Goal: Check status: Check status

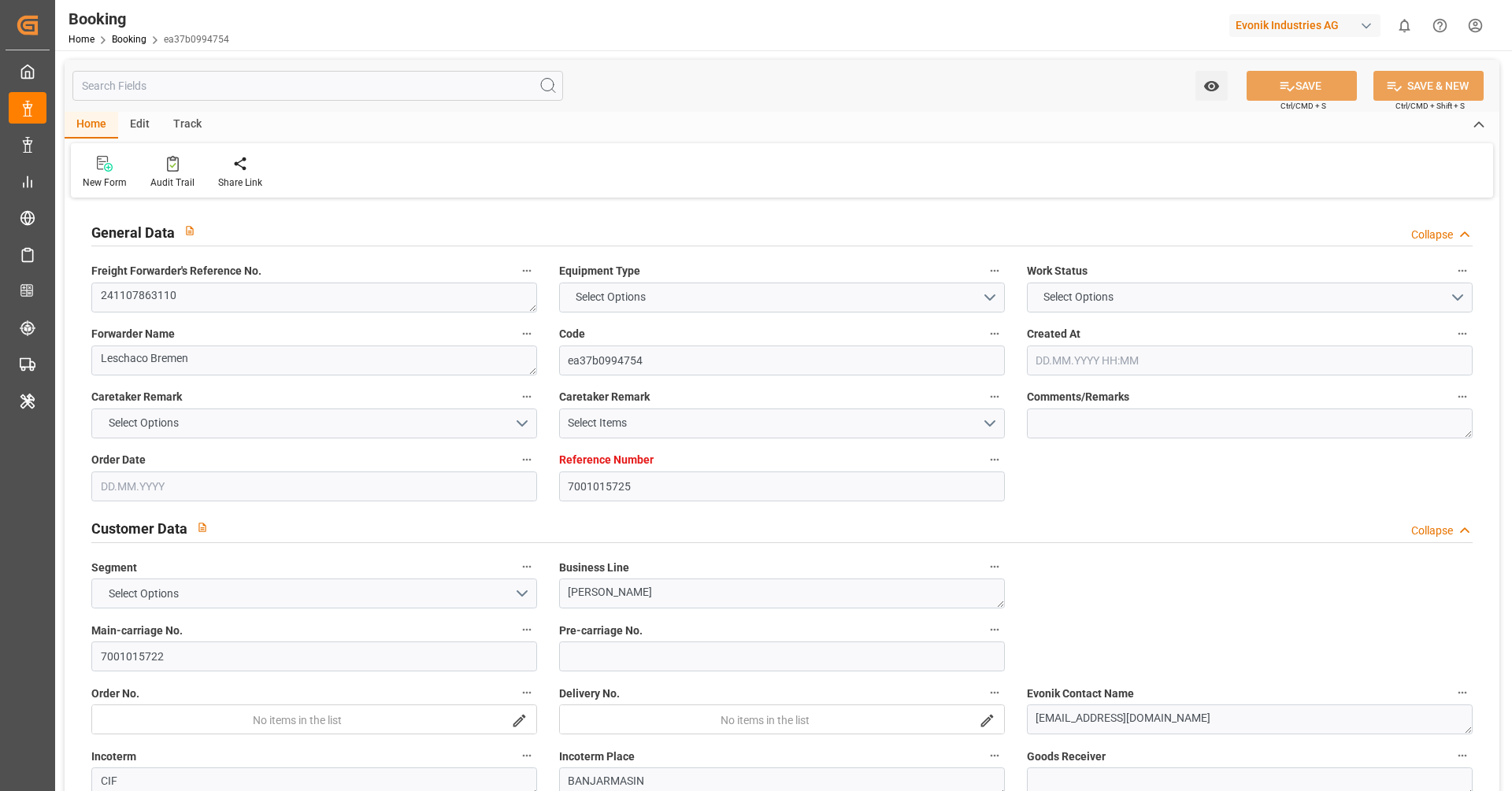
type input "7001015725"
type input "9839131"
type input "9649598"
type input "CMACGM"
type input "CMA CGM Group"
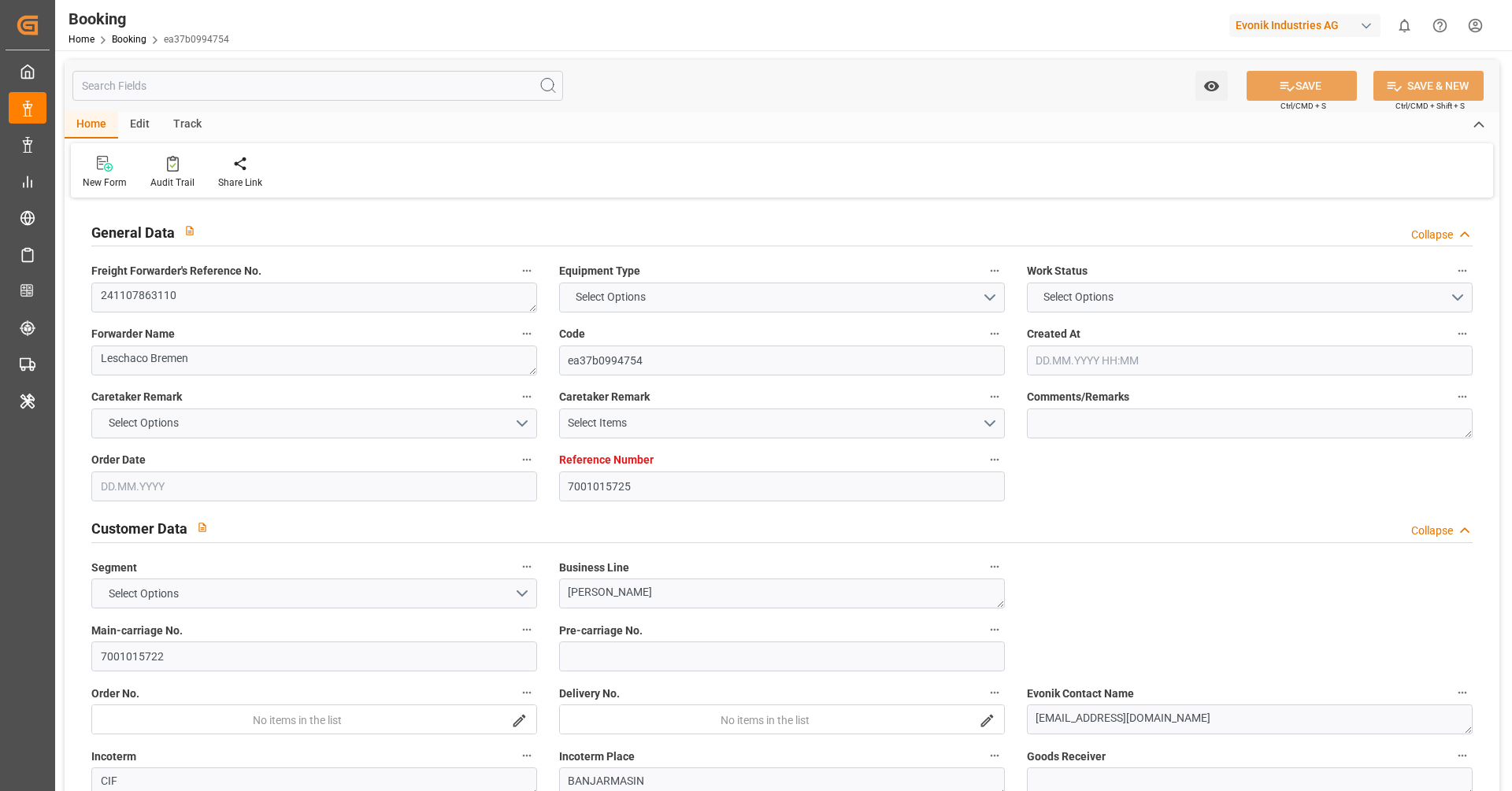
type input "NLRTM"
type input "IDBDJ"
type input "MYPKG"
type input "IDJKT"
type input "SGSIN"
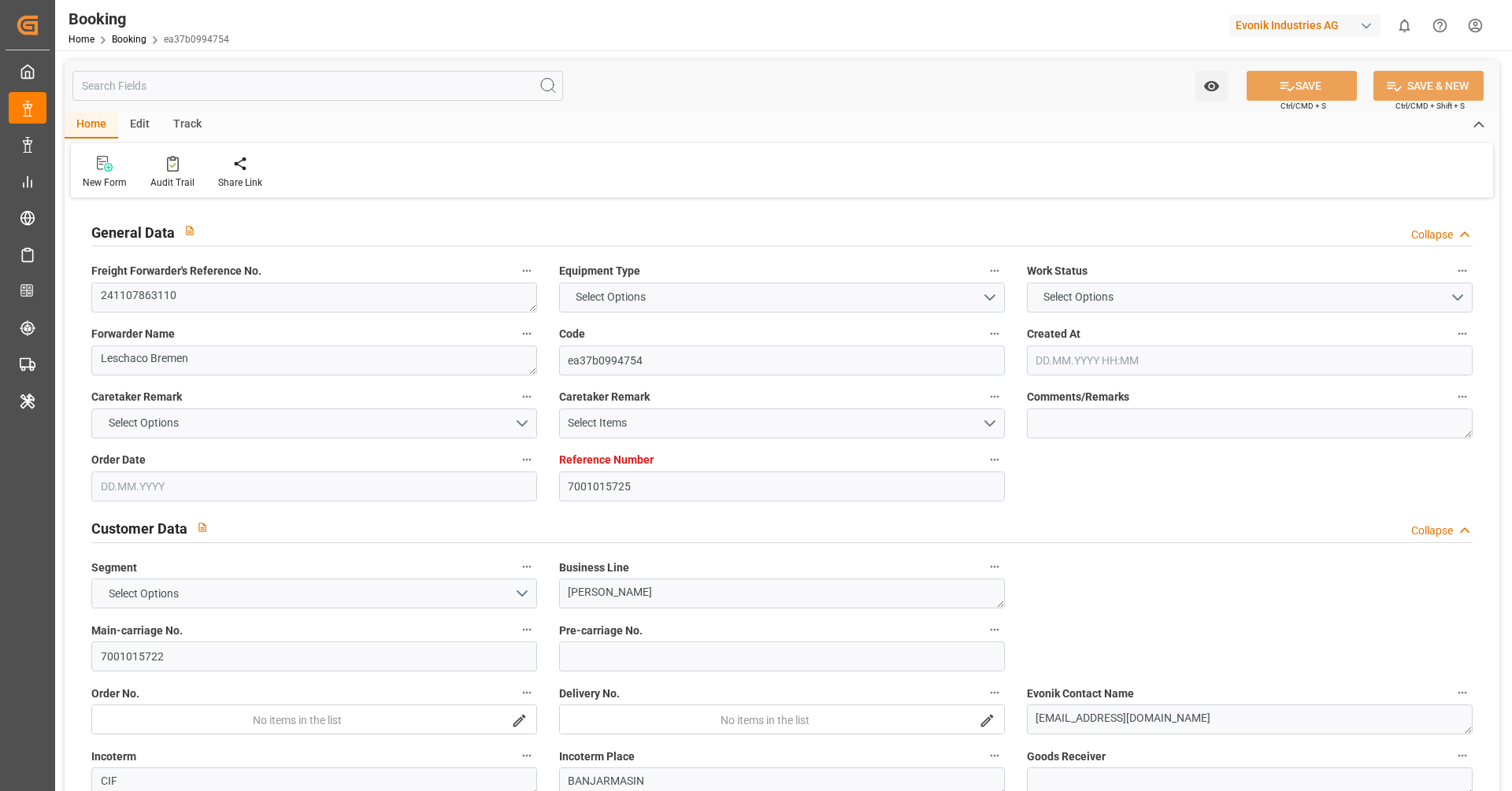
type input "49"
type input "0"
type input "-112"
type input "NLRTM"
type input "9871476"
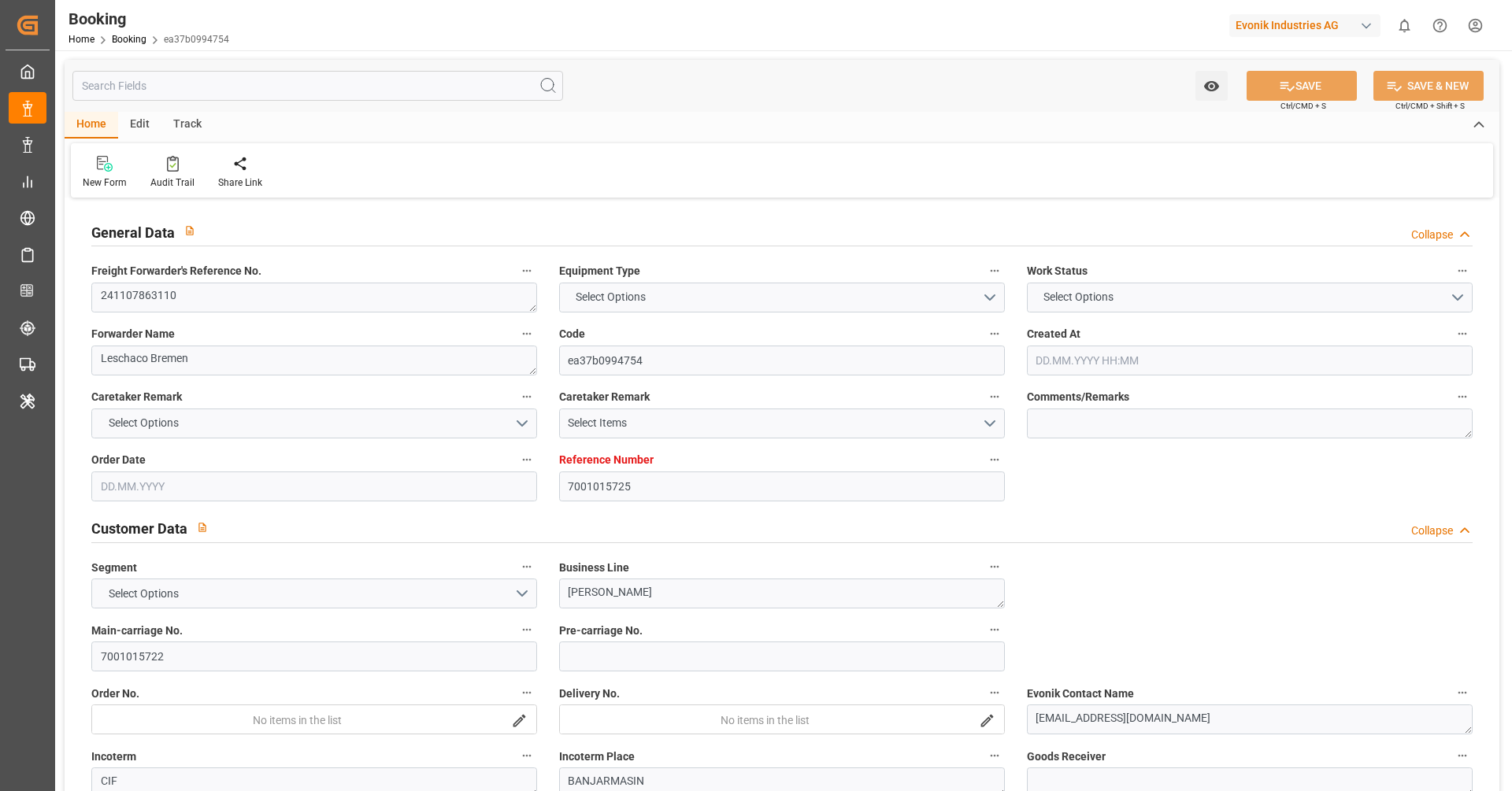
type input "9351141"
type input "9795646"
type input "GRPIR"
type input "28.11.2024 07:49"
type input "28.11.2024"
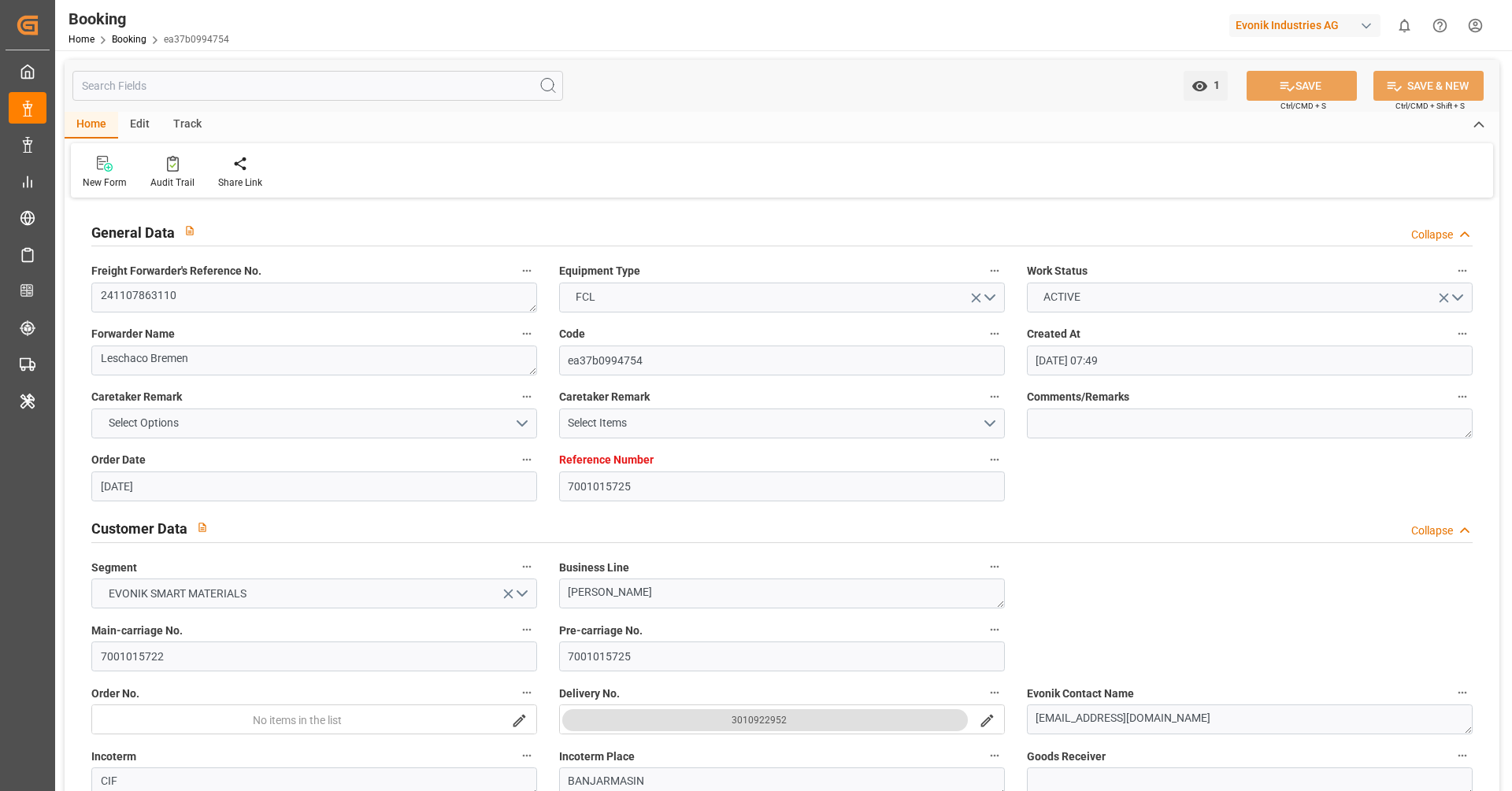
type input "03.01.2025"
type input "28.11.2024"
type input "26.11.2024 00:00"
type input "28.11.2024 00:00"
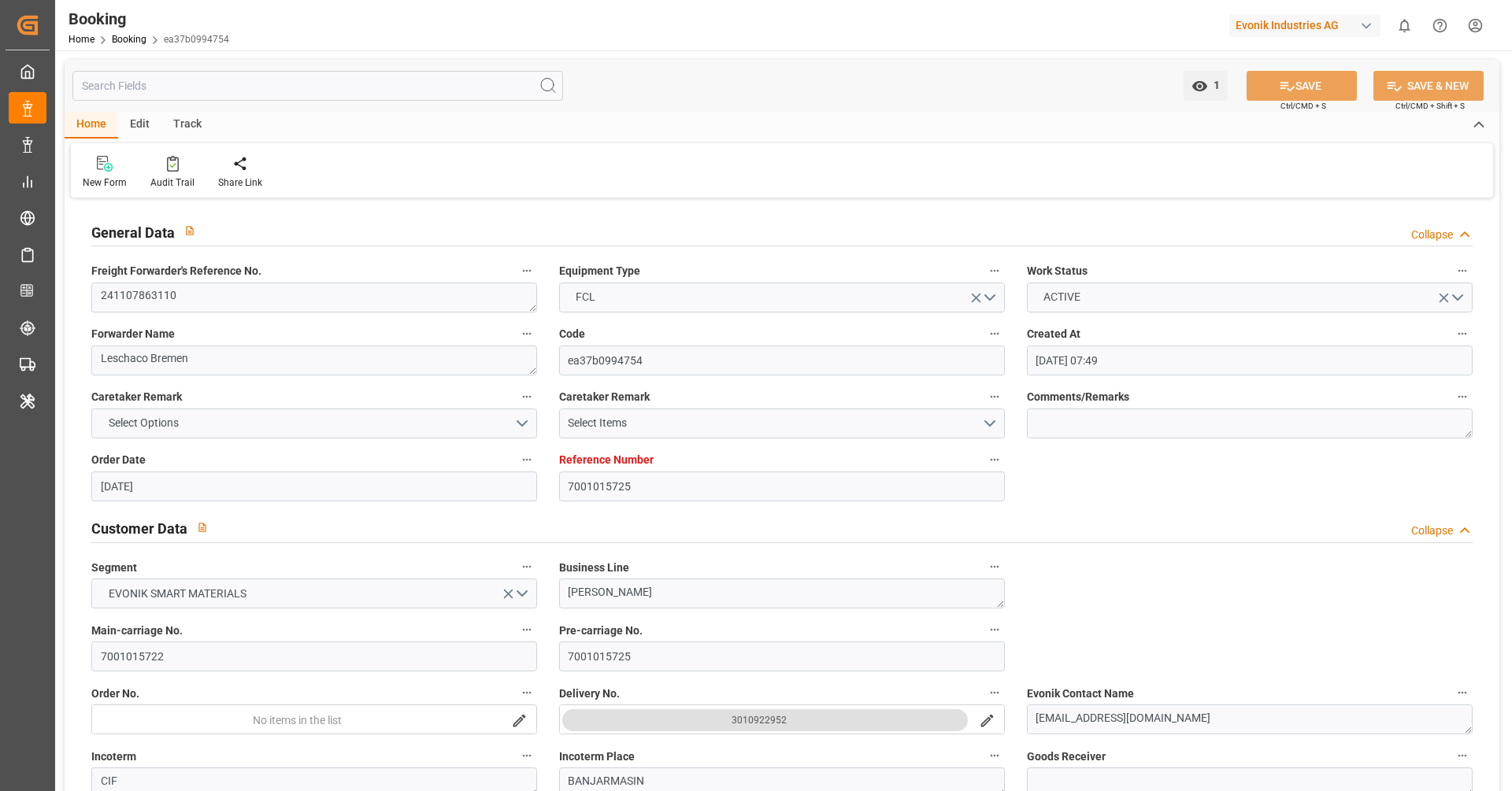
type input "02.12.2024 20:08"
type input "02.12.2024 00:00"
type input "01.12.2024"
type input "02.12.2024 21:08"
type input "28.11.2024 17:08"
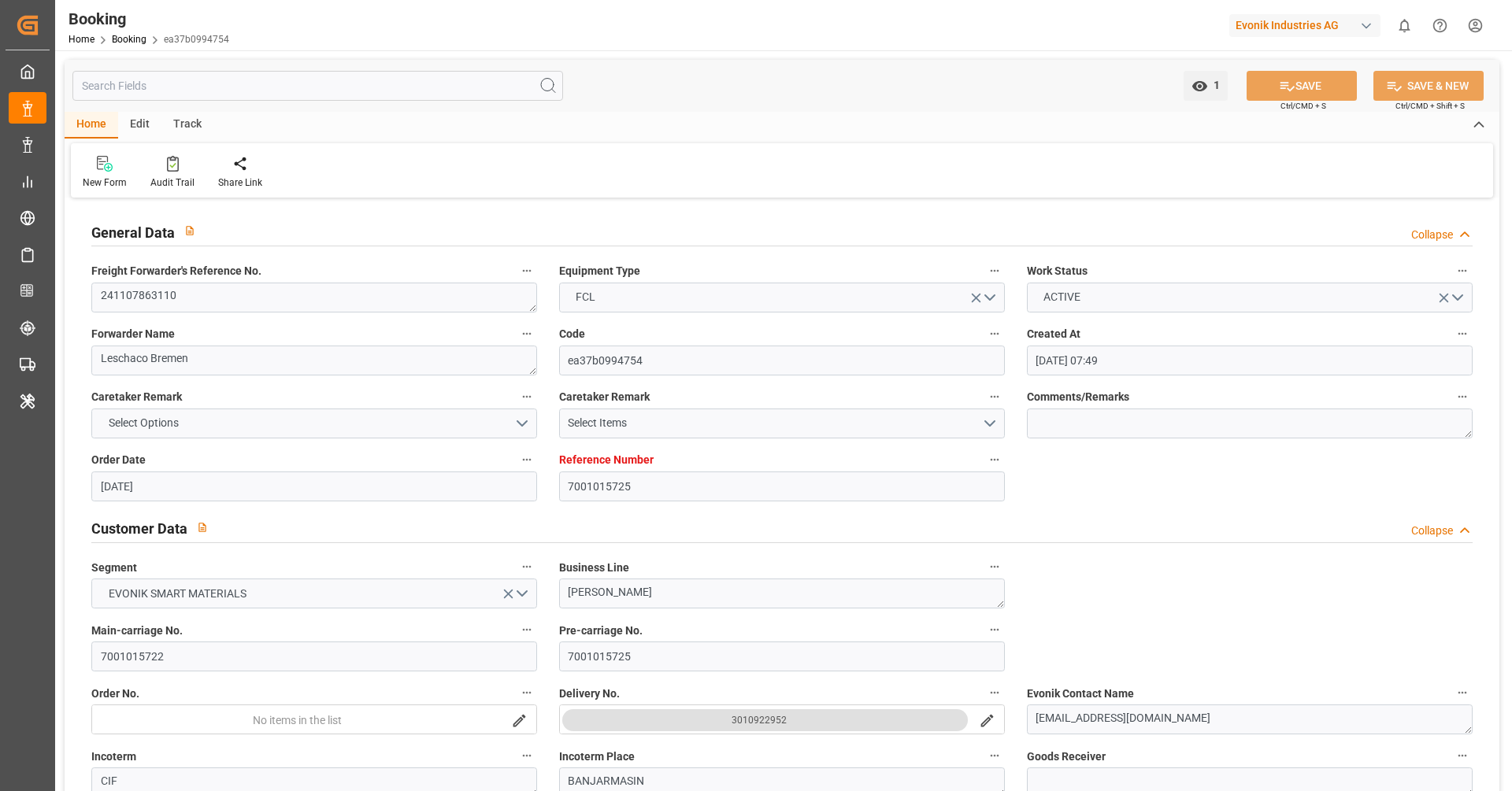
type input "24.05.2025 00:00"
type input "20.01.2025 00:00"
type input "24.03.2025"
type input "08.01.2025 00:00"
type input "07.01.2025 00:00"
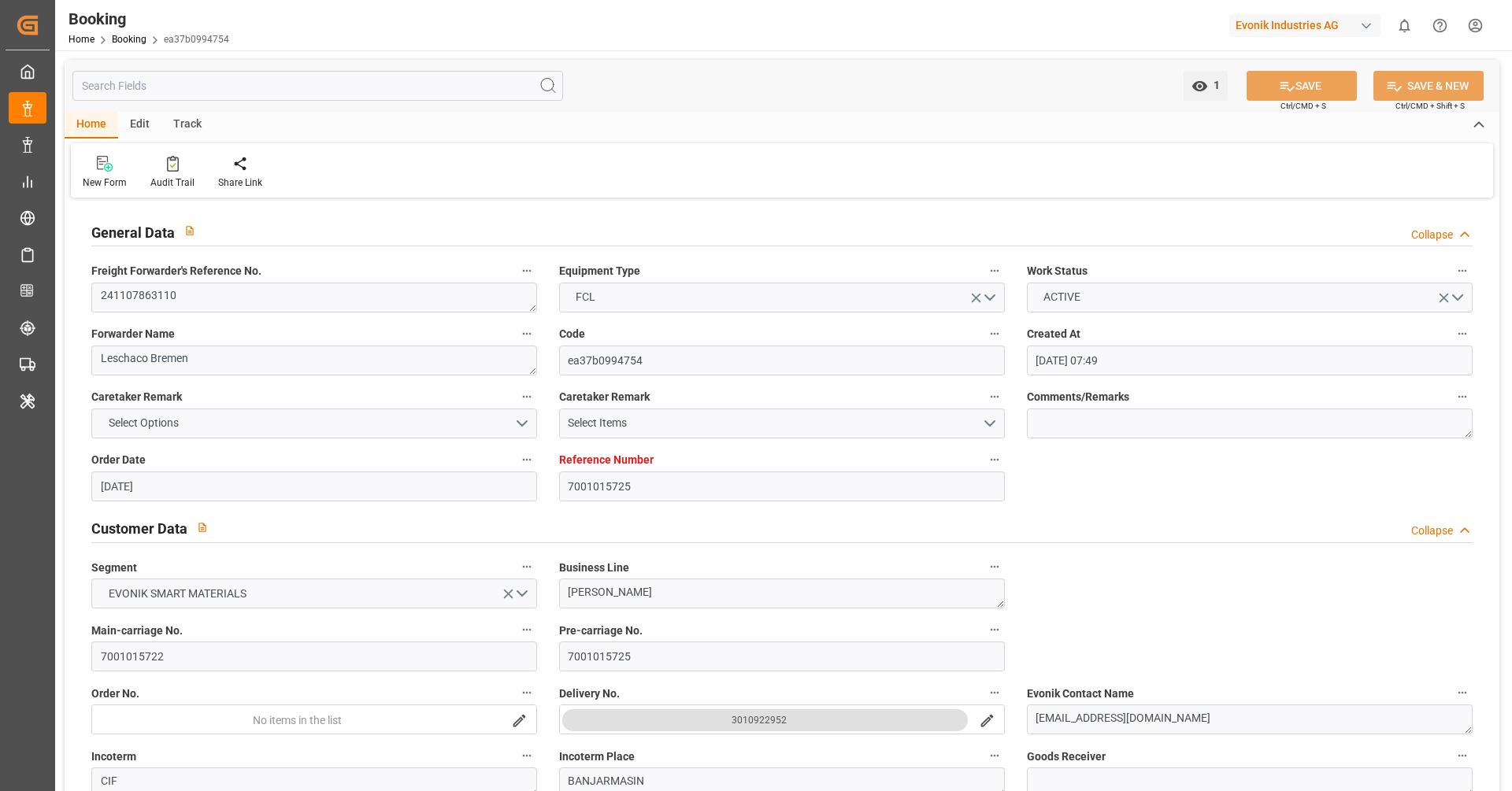
type input "19.01.2025 09:55"
type input "22.01.2025 00:00"
type input "10.01.2025 00:00"
type input "26.01.2025 05:42"
type input "29.01.2025 00:00"
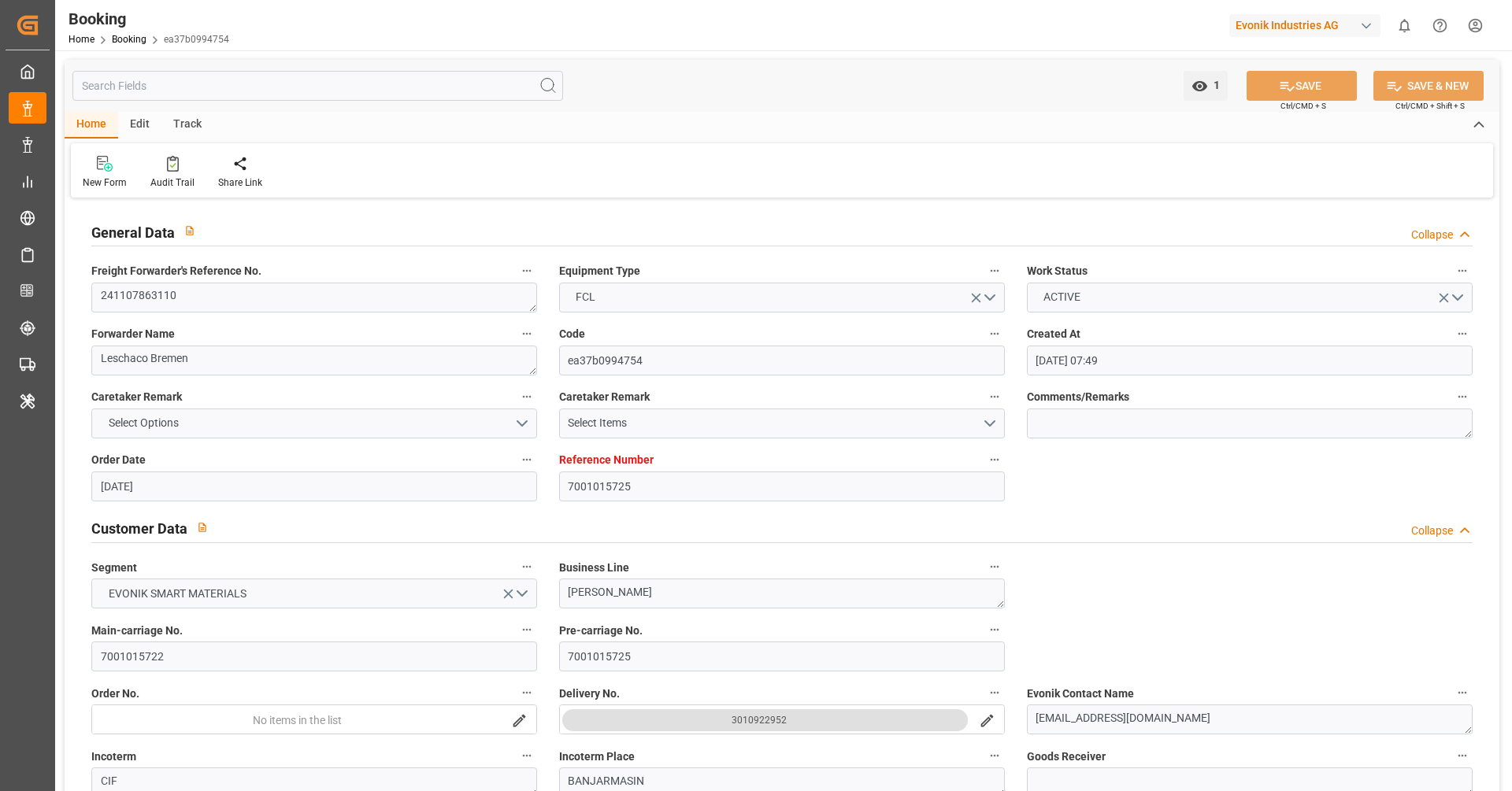
type input "10.01.2025 00:00"
type input "29.01.2025 07:00"
type input "09.02.2025 00:00"
type input "13.01.2025 00:00"
type input "13.03.2025 00:00"
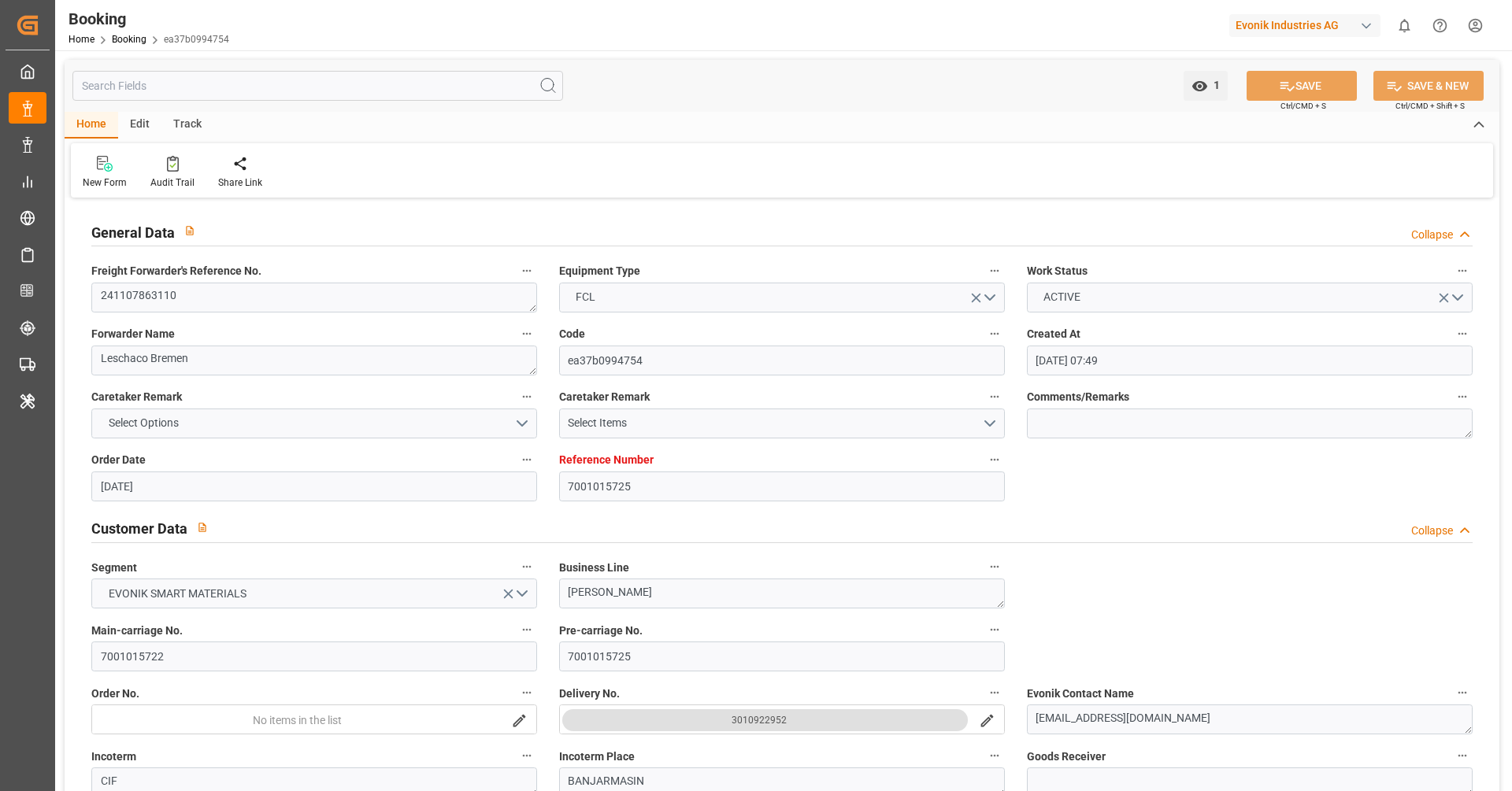
type input "15.03.2025 00:00"
type input "19.03.2025 00:00"
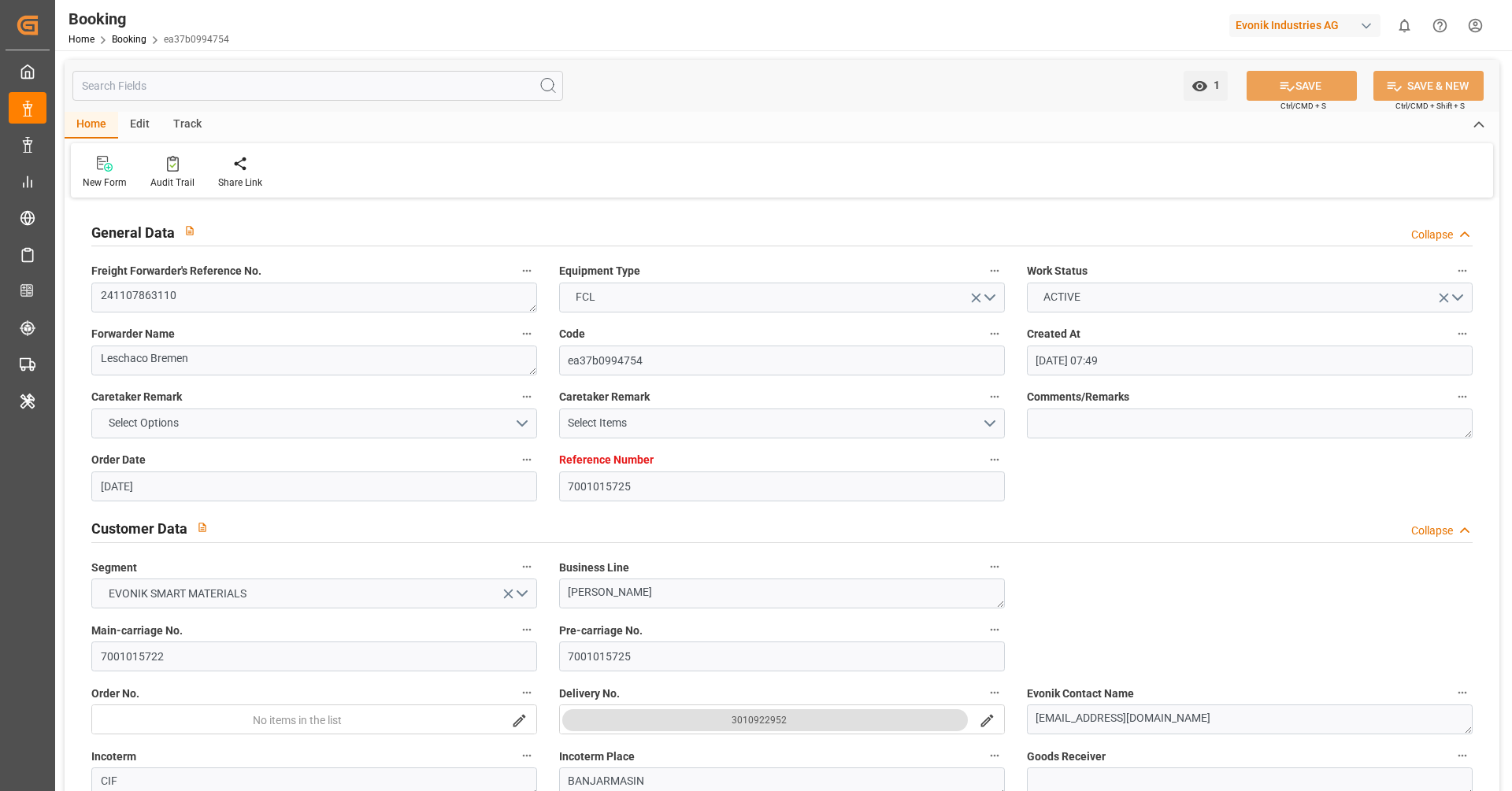
type input "19.03.2025 00:00"
type input "13.05.2025"
type input "10.10.2025 07:36"
type input "10.10.2025"
type input "02.12.2024"
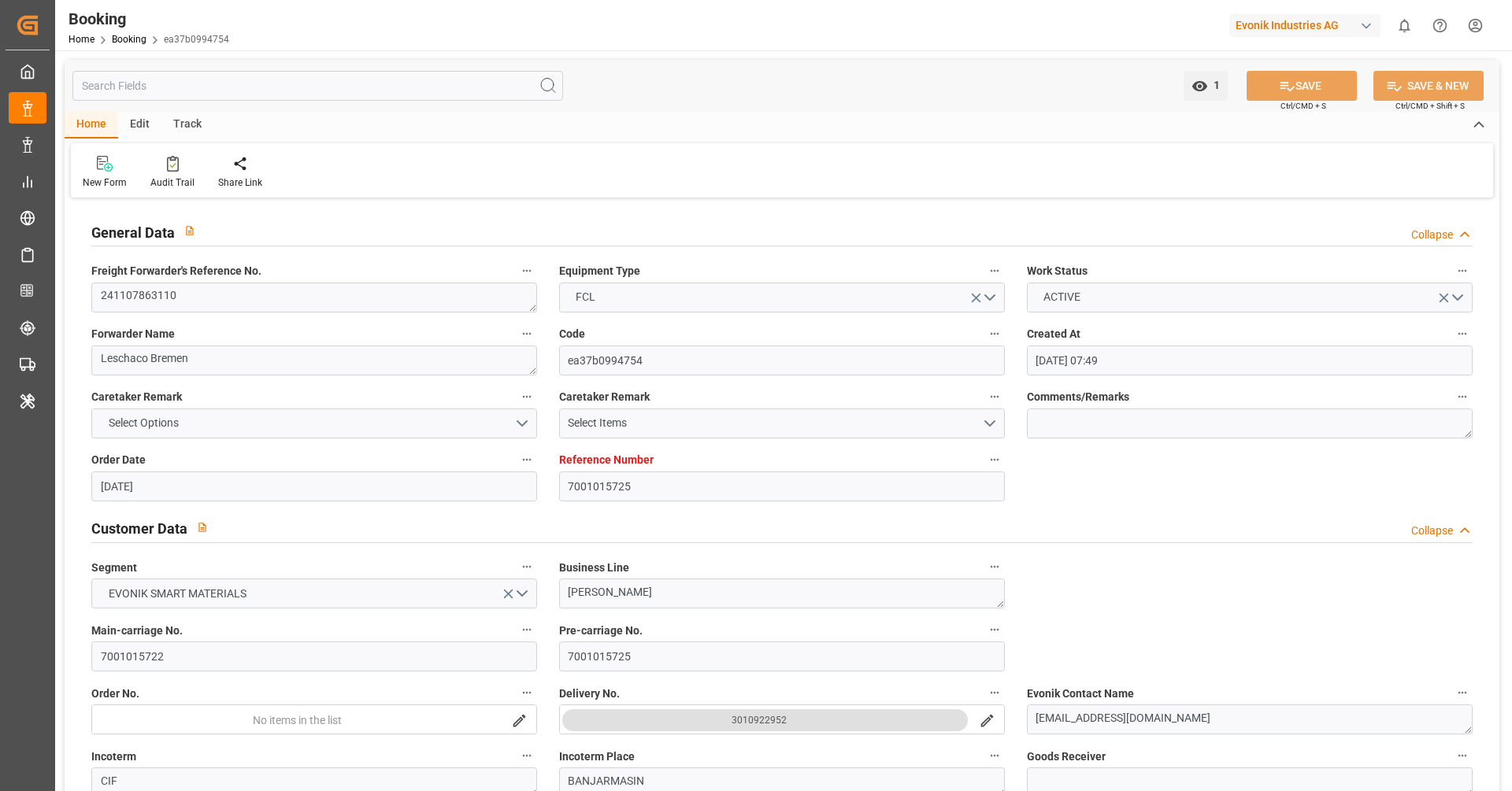
type input "02.02.2025"
type input "02.12.2024 22:44"
type input "19.01.2025 09:12"
type input "26.01.2025 05:46"
type input "29.01.2025 06:37"
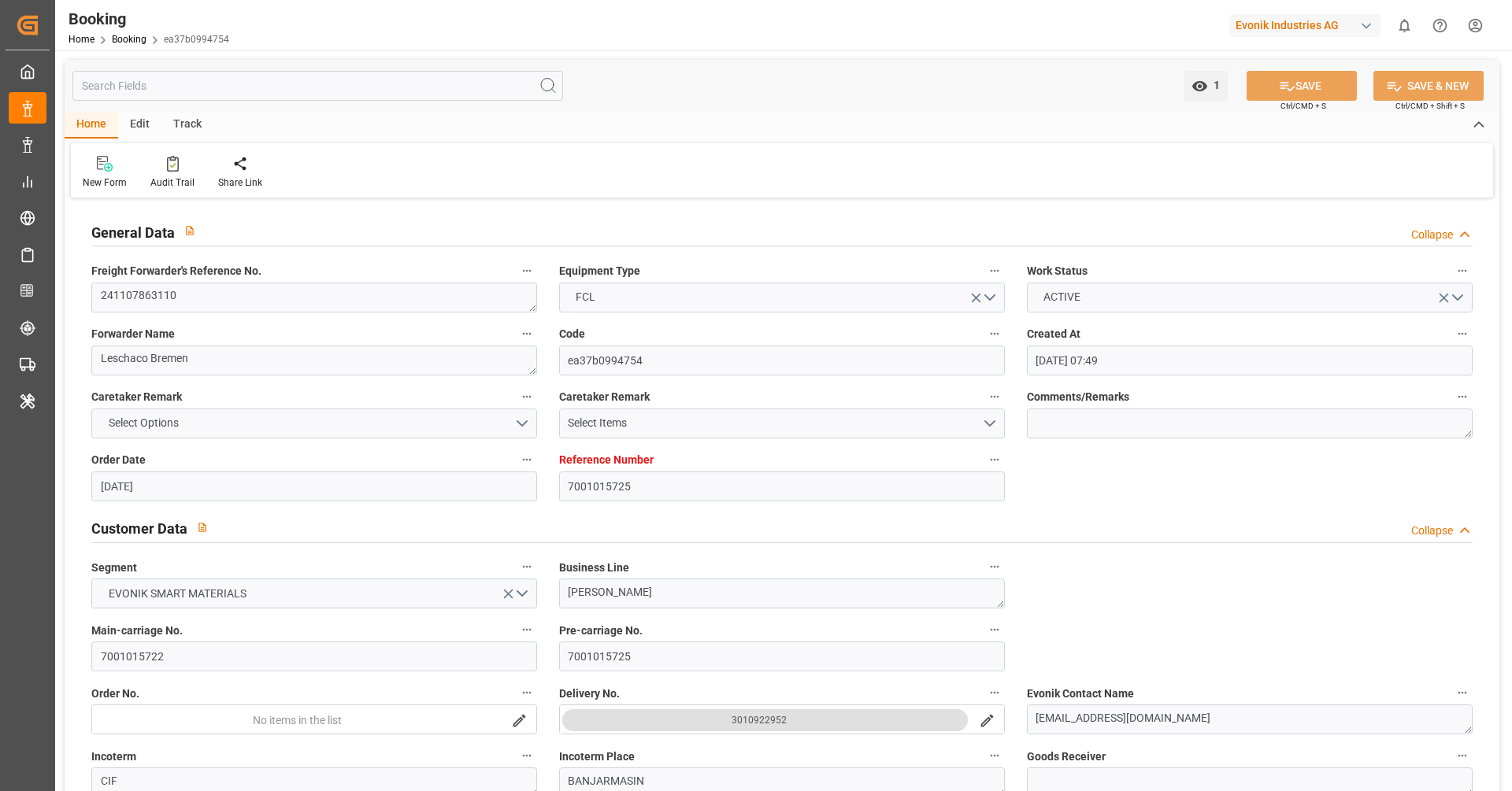
type input "13.03.2025 08:56"
type input "13.03.2025 17:09"
type input "15.03.2025 12:52"
type input "15.03.2025 23:34"
type input "19.03.2025 12:01"
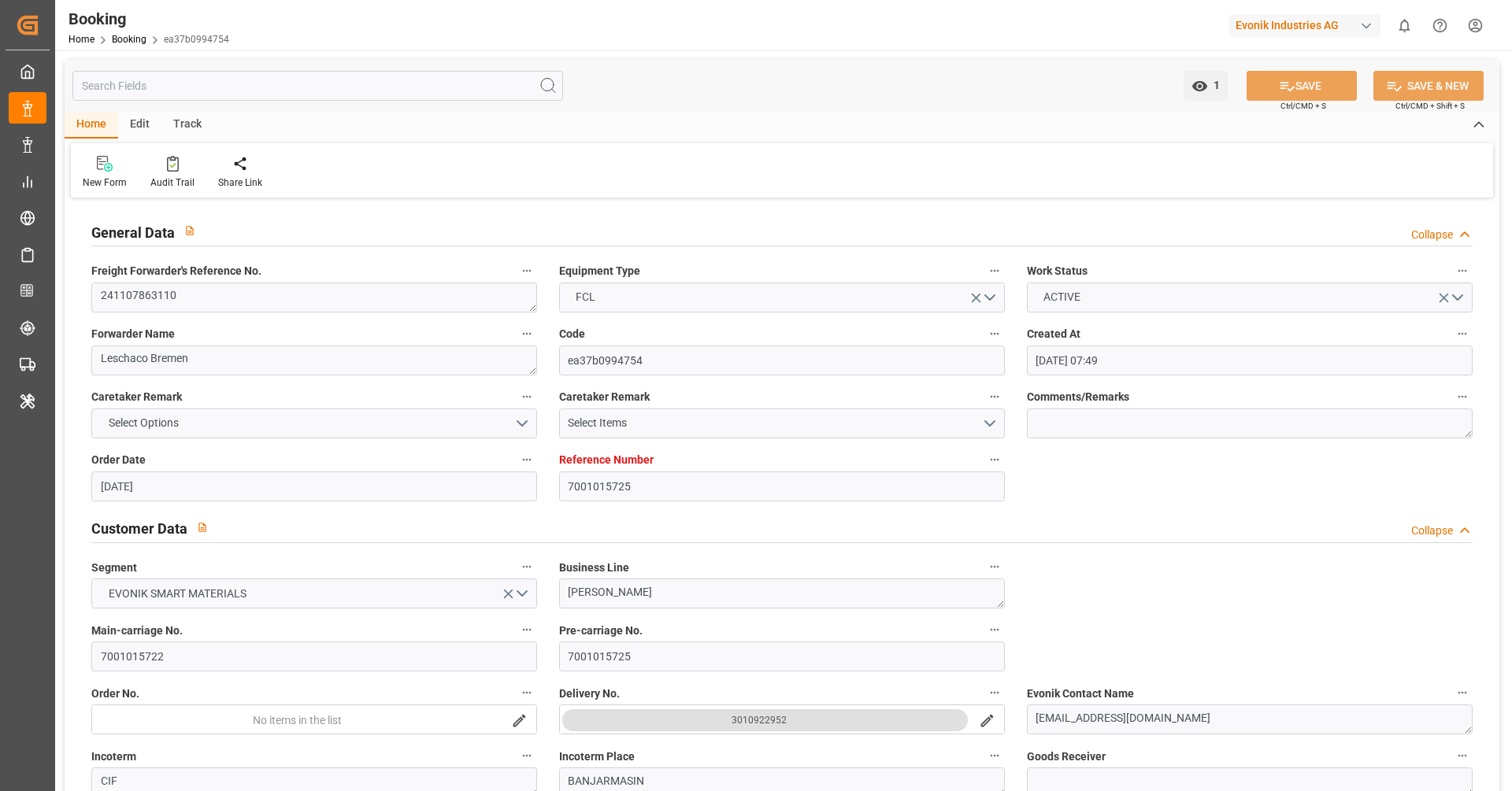
type input "19.03.2025 17:10"
type input "30.04.2025 07:30"
type input "03.05.2025 04:17"
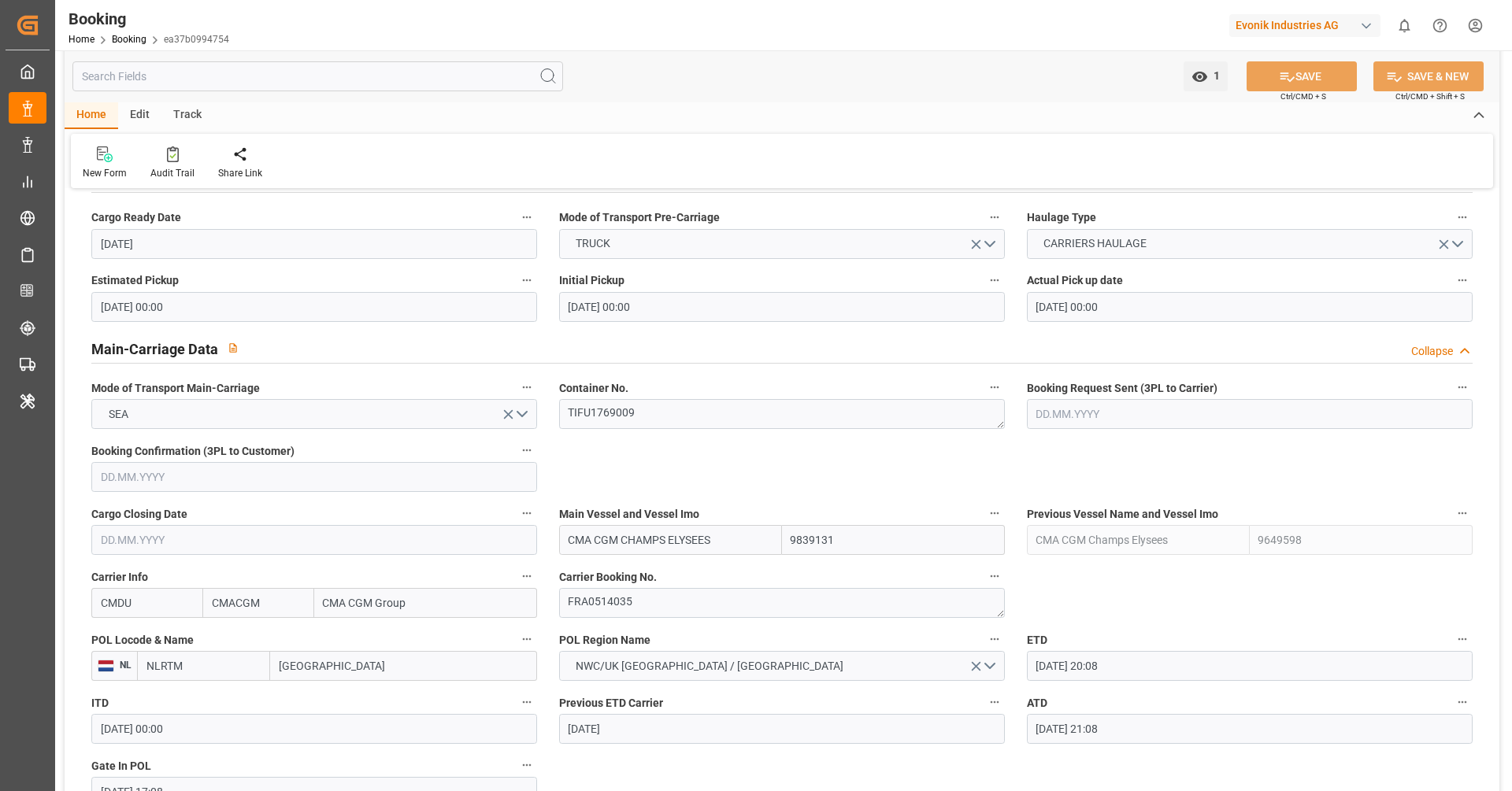
scroll to position [861, 0]
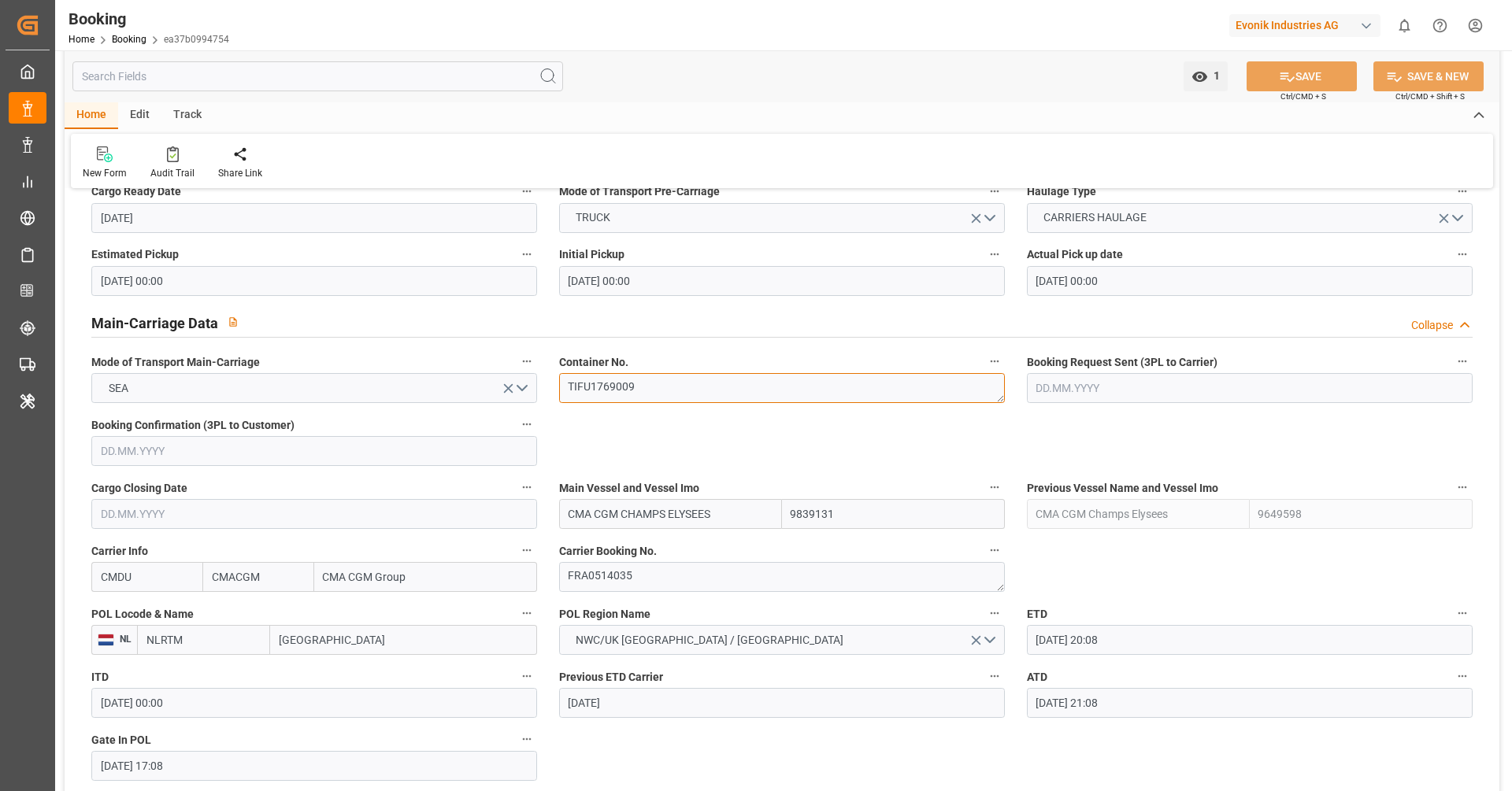
click at [648, 378] on textarea "TIFU1769009" at bounding box center [782, 388] width 445 height 30
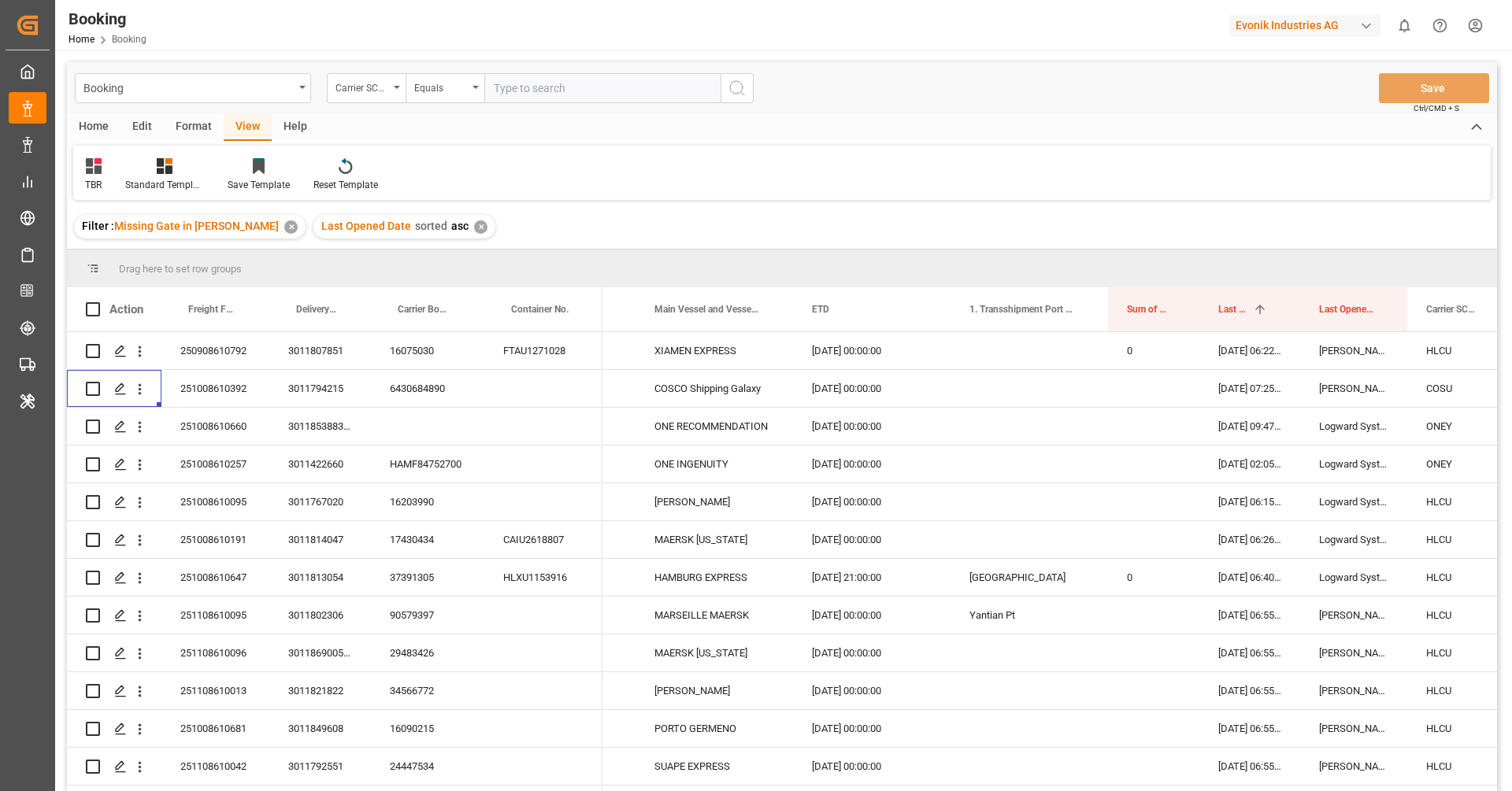
scroll to position [0, 212]
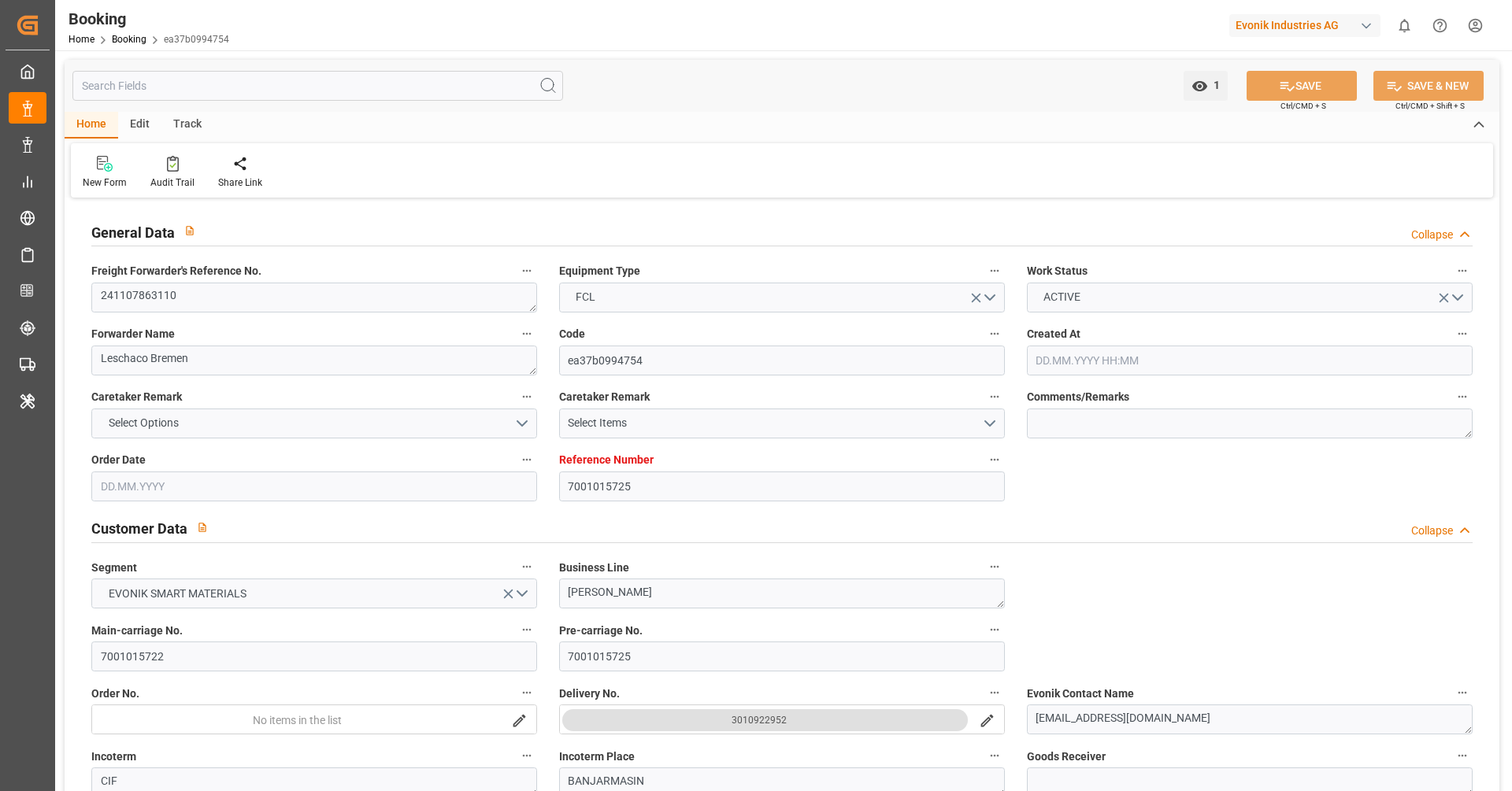
type input "7001015725"
type input "9839131"
type input "9649598"
type input "CMACGM"
type input "CMA CGM Group"
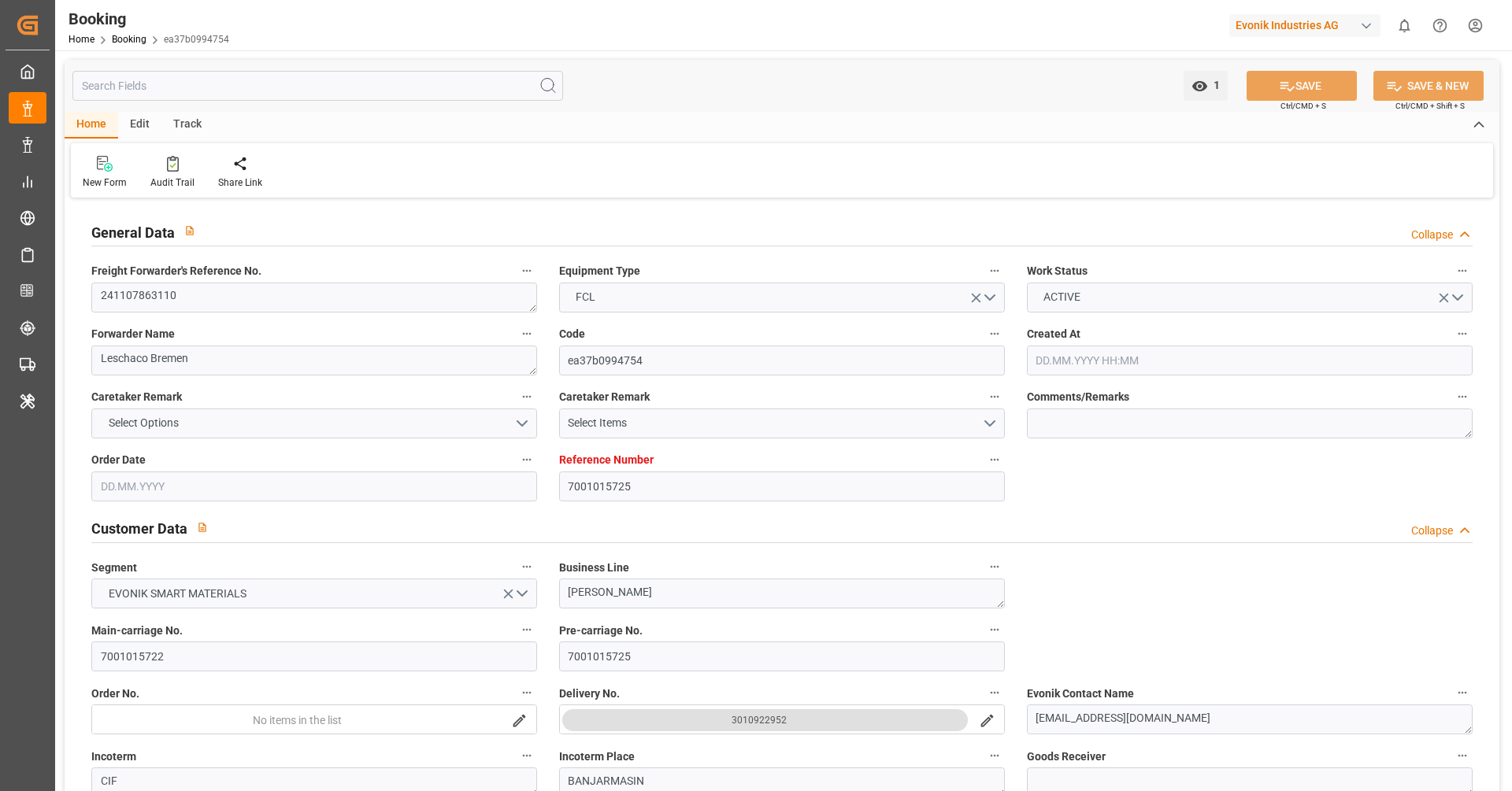
type input "NLRTM"
type input "IDBDJ"
type input "MYPKG"
type input "IDJKT"
type input "SGSIN"
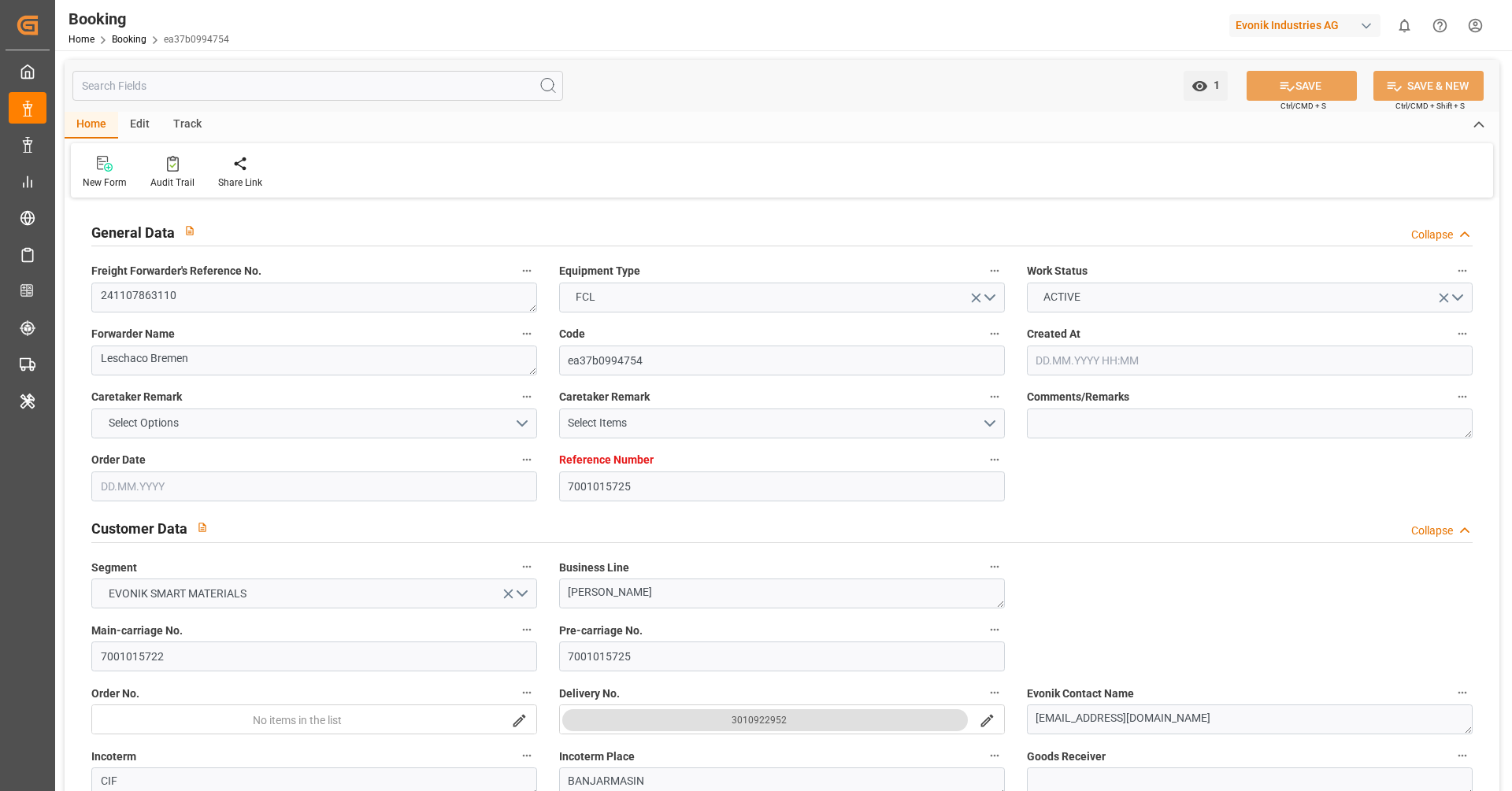
type input "49"
type input "0"
type input "-112"
type input "NLRTM"
type input "9871476"
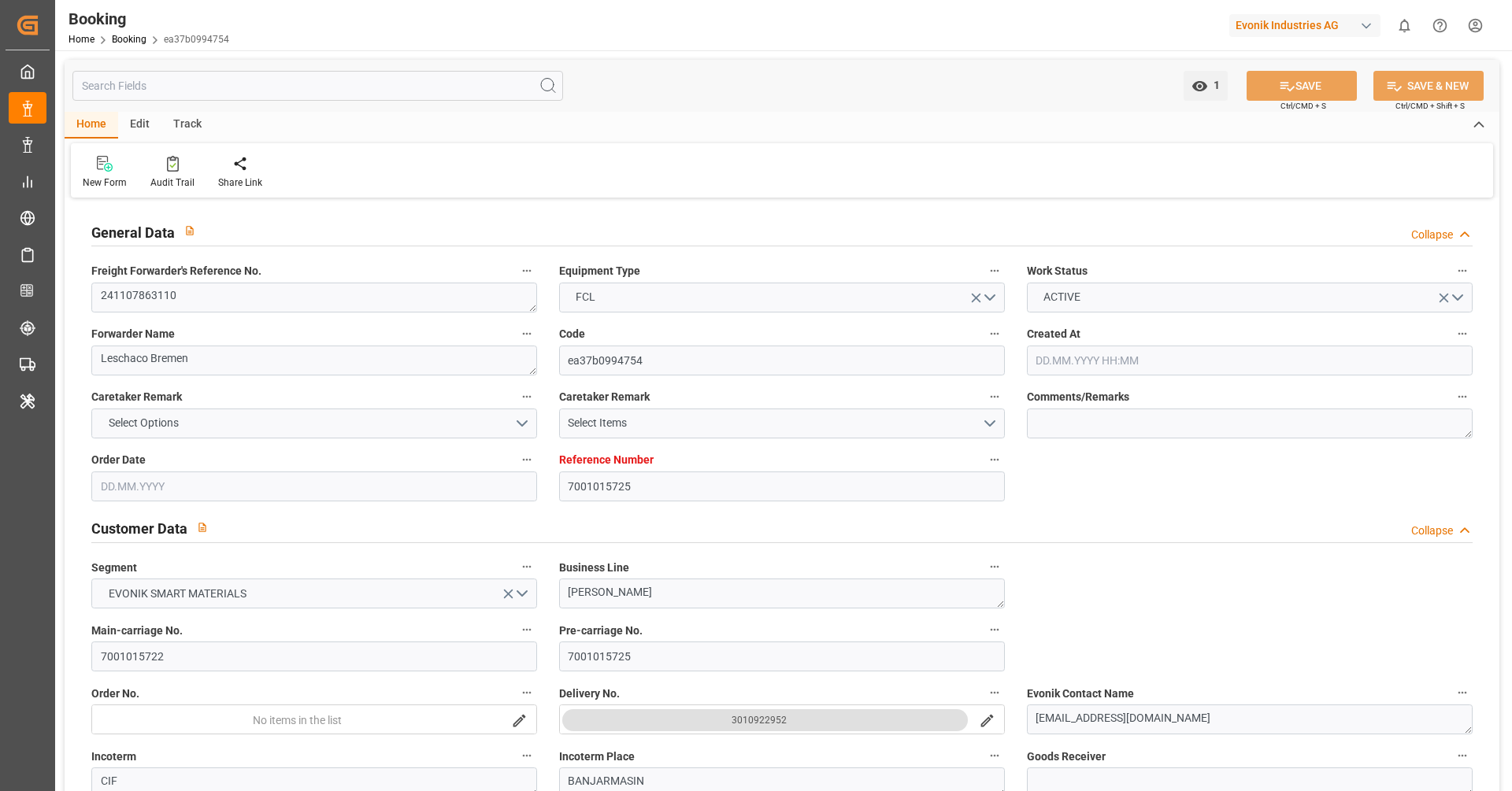
type input "9351141"
type input "9795646"
type input "GRPIR"
type input "28.11.2024 07:49"
type input "28.11.2024"
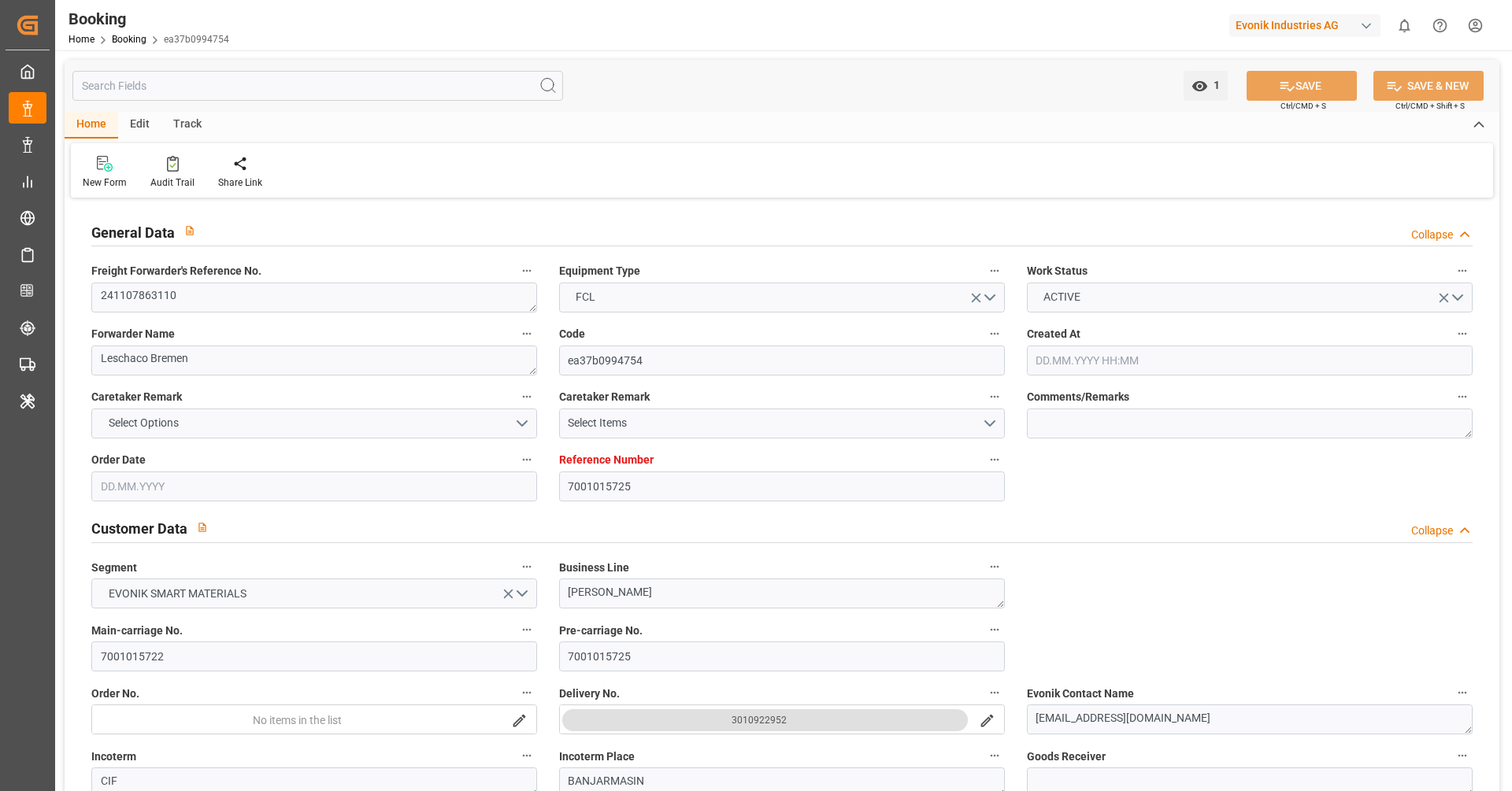
type input "03.01.2025"
type input "28.11.2024"
type input "26.11.2024 00:00"
type input "28.11.2024 00:00"
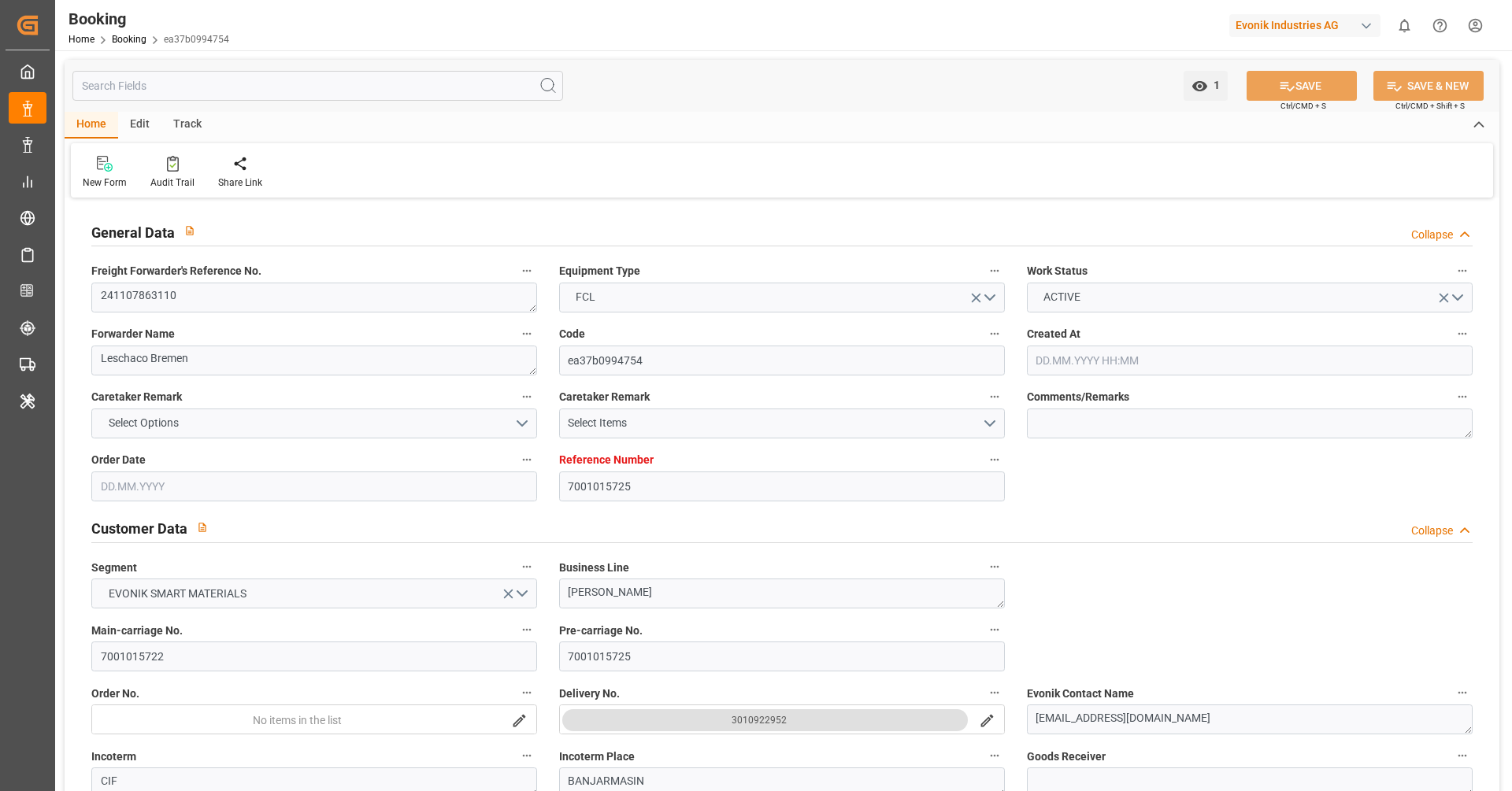
type input "02.12.2024 20:08"
type input "02.12.2024 00:00"
type input "01.12.2024"
type input "02.12.2024 21:08"
type input "28.11.2024 17:08"
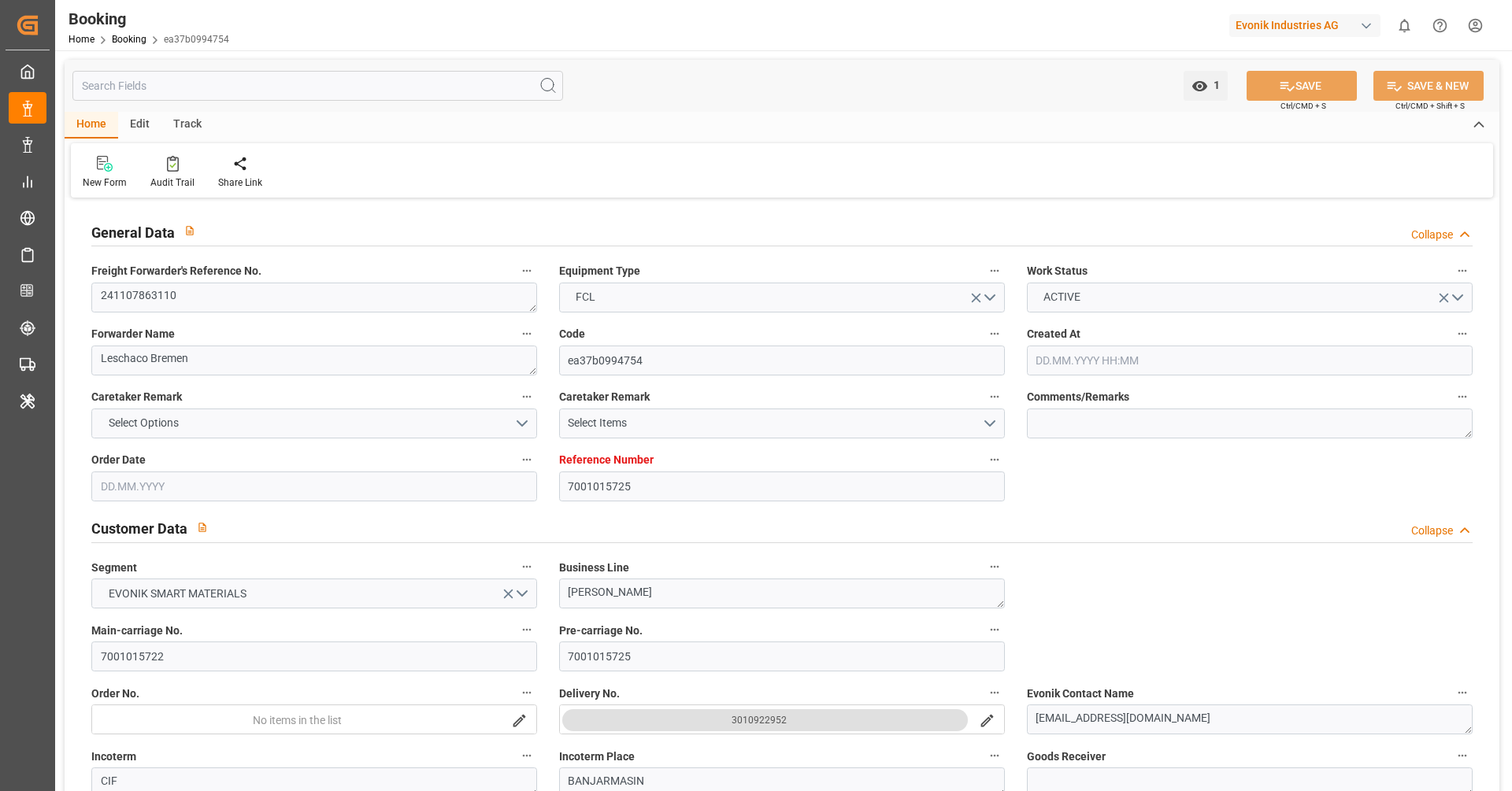
type input "24.05.2025 00:00"
type input "20.01.2025 00:00"
type input "24.03.2025"
type input "08.01.2025 00:00"
type input "07.01.2025 00:00"
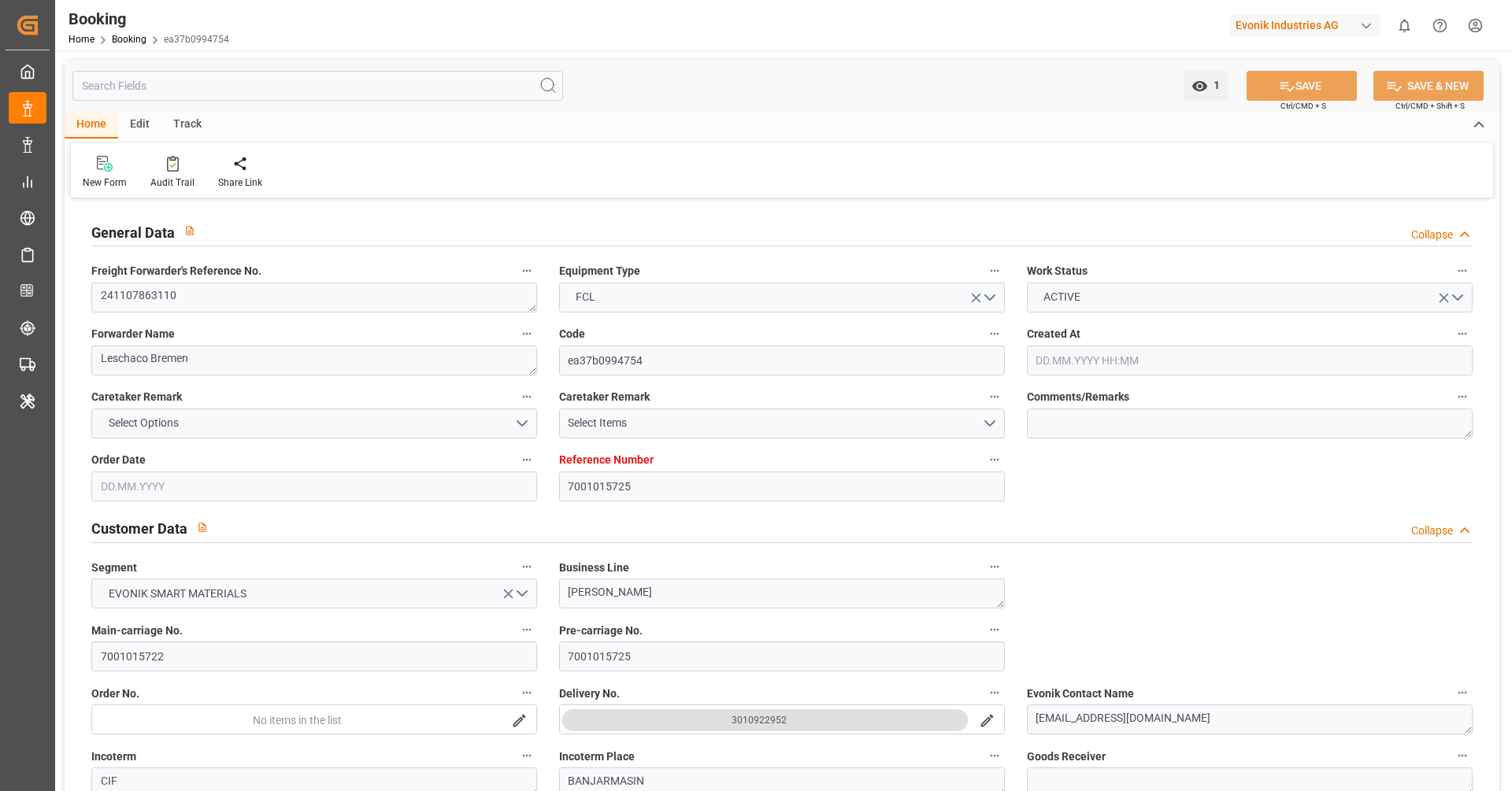
type input "19.01.2025 09:55"
type input "22.01.2025 00:00"
type input "10.01.2025 00:00"
type input "26.01.2025 05:42"
type input "29.01.2025 00:00"
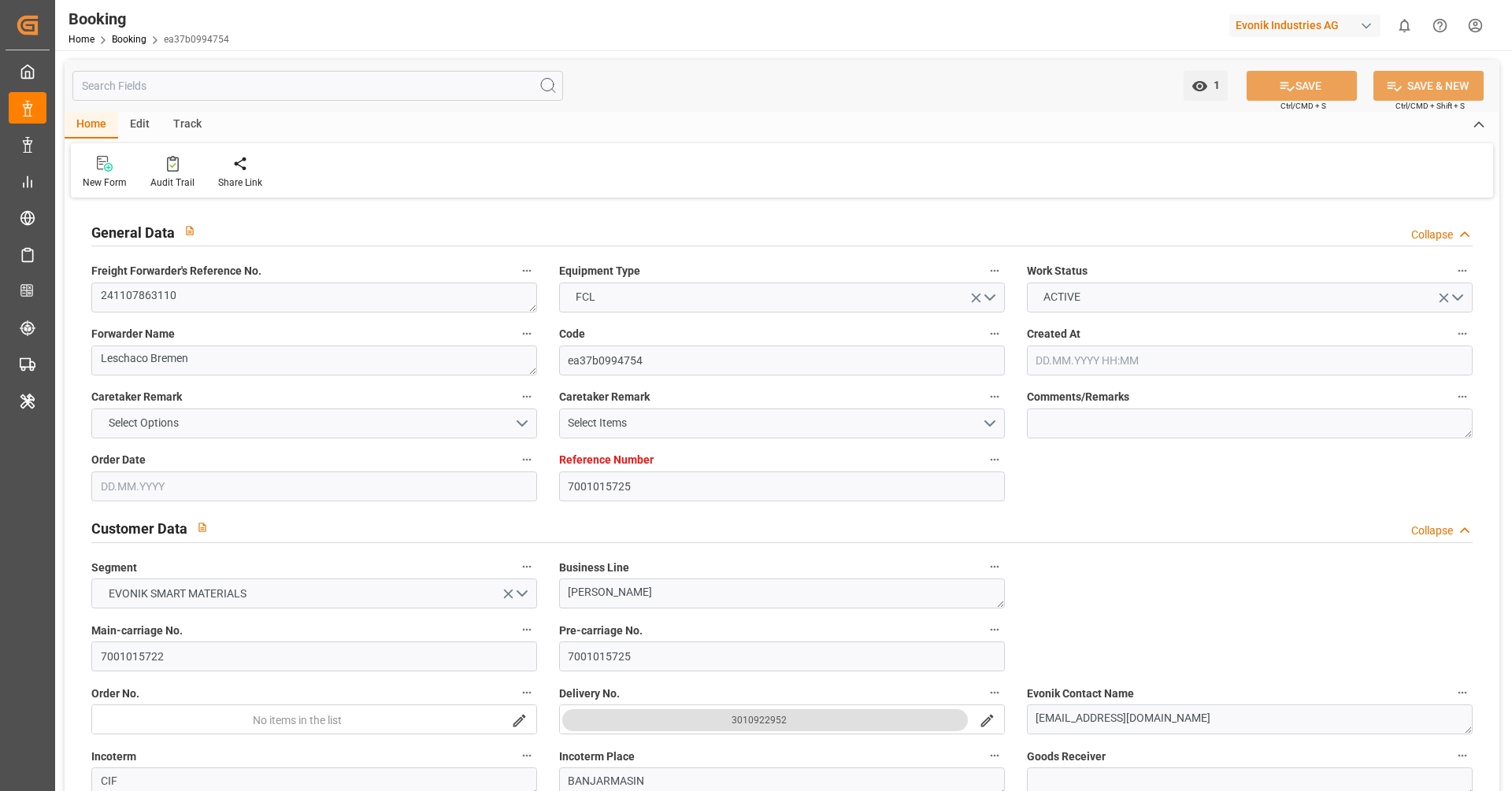
type input "10.01.2025 00:00"
type input "29.01.2025 07:00"
type input "09.02.2025 00:00"
type input "13.01.2025 00:00"
type input "13.03.2025 00:00"
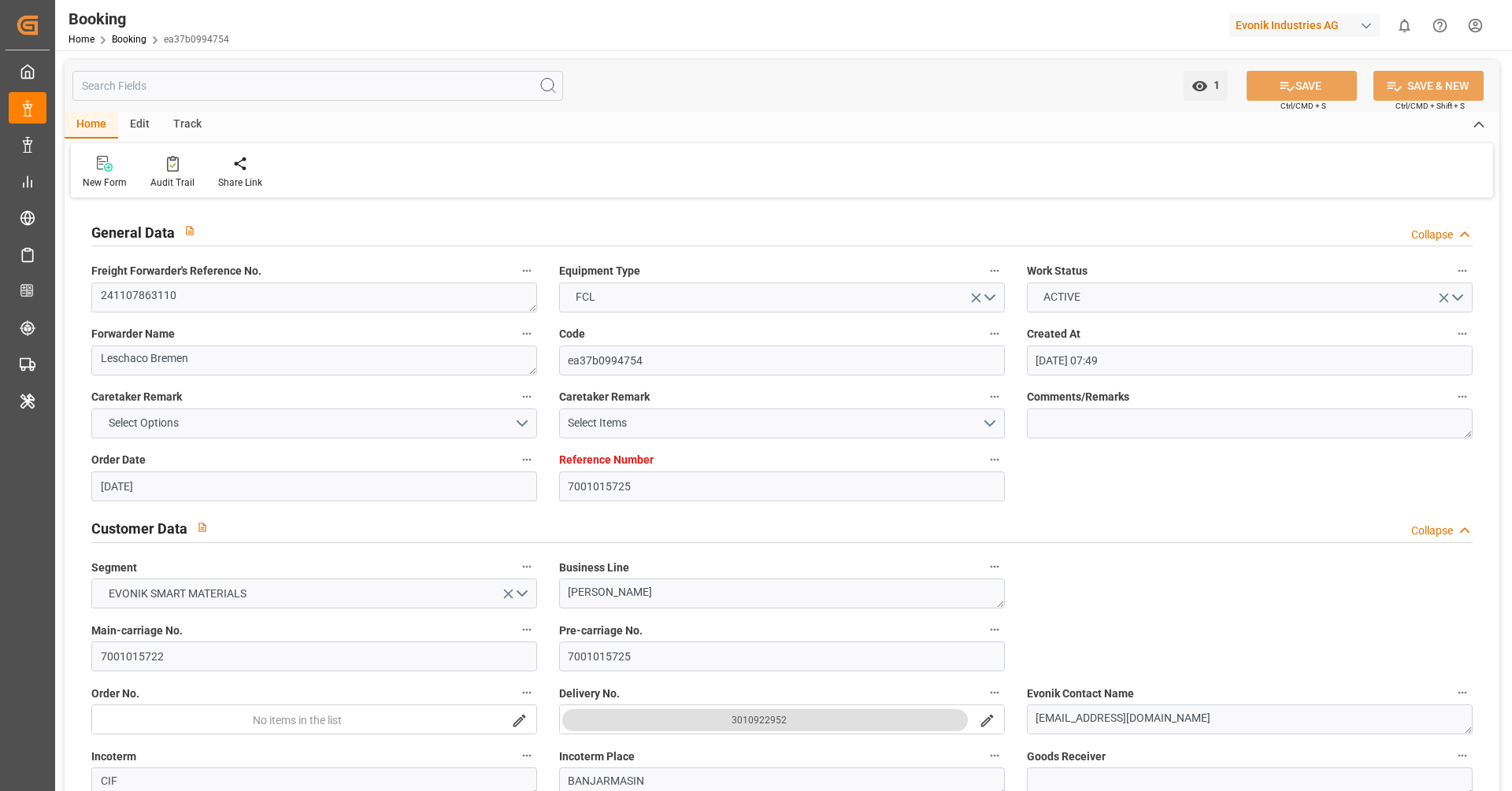
type input "15.03.2025 00:00"
type input "19.03.2025 00:00"
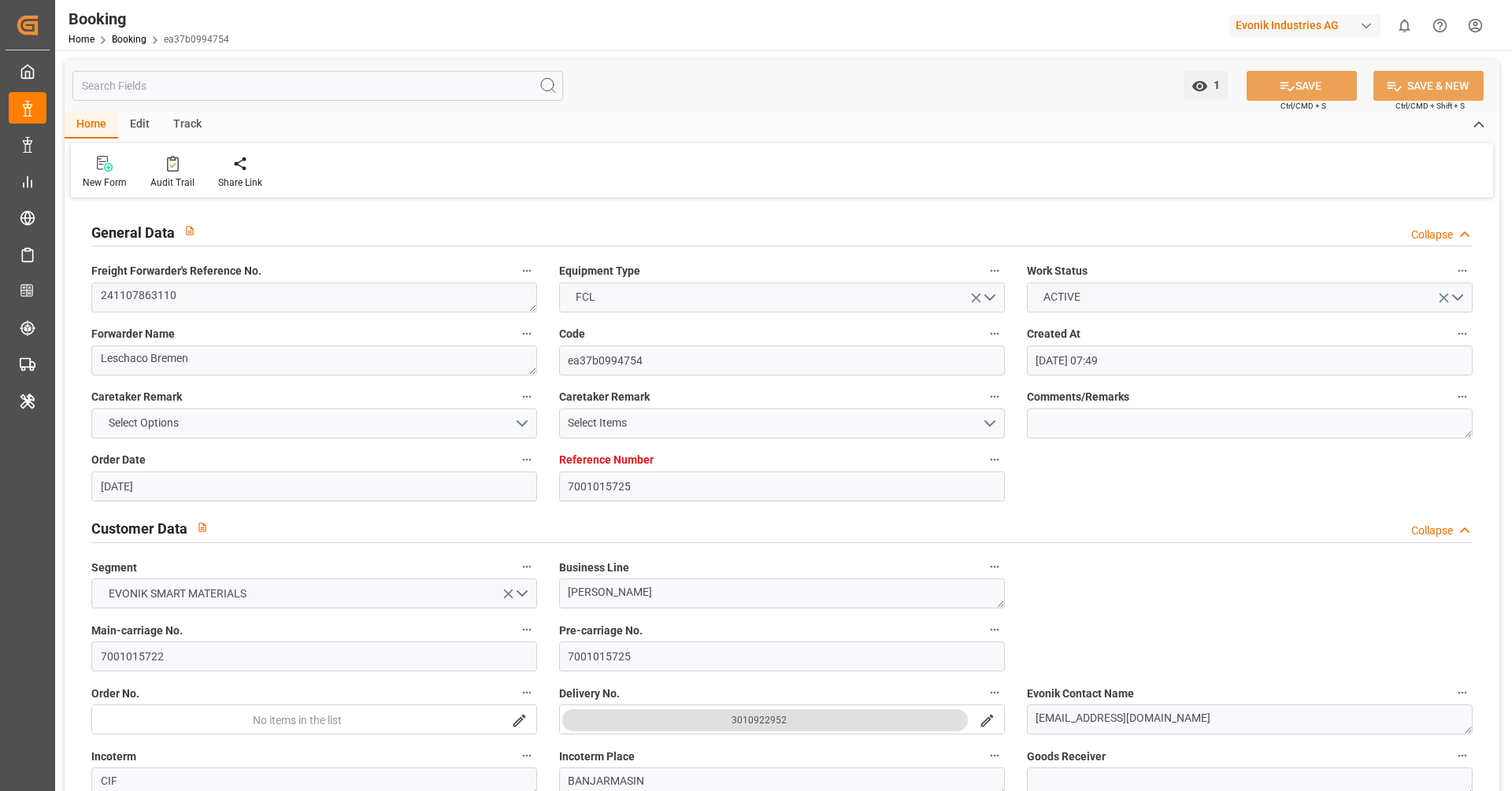
type input "19.03.2025 00:00"
type input "13.05.2025"
type input "10.10.2025 07:36"
type input "10.10.2025"
type input "02.12.2024"
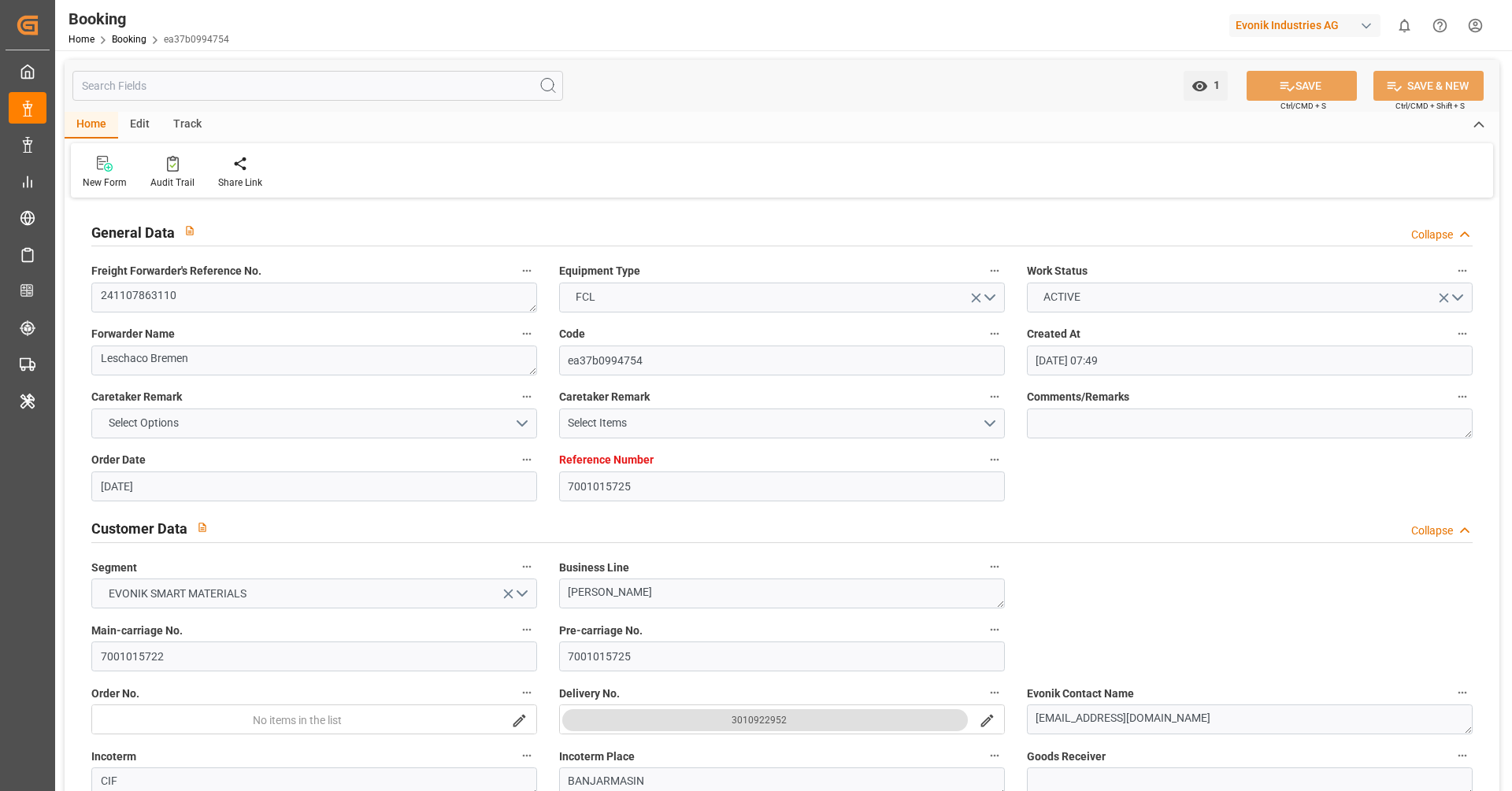
type input "02.02.2025"
type input "02.12.2024 22:44"
type input "19.01.2025 09:12"
type input "26.01.2025 05:46"
type input "29.01.2025 06:37"
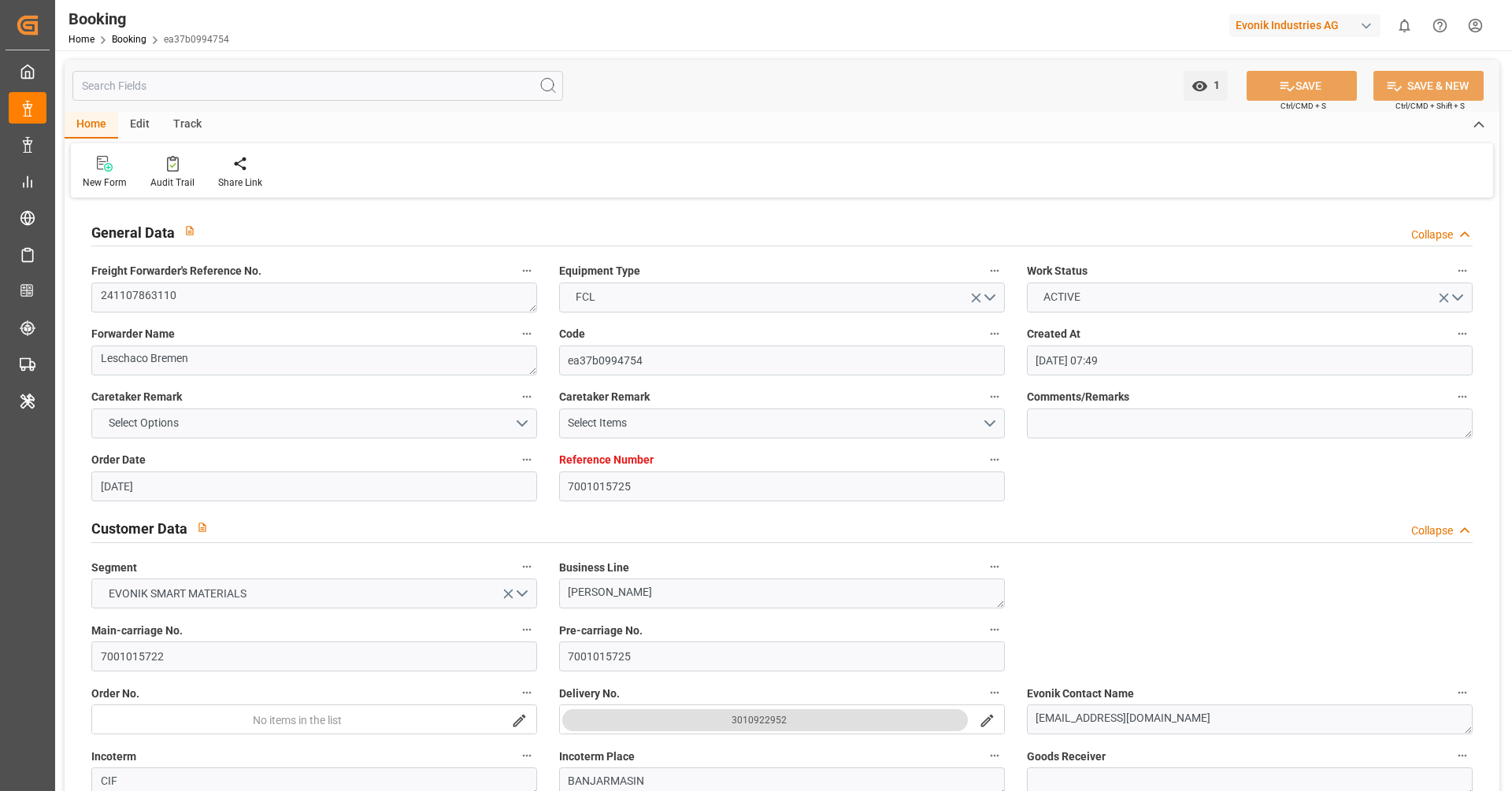
type input "13.03.2025 08:56"
type input "13.03.2025 17:09"
type input "15.03.2025 12:52"
type input "15.03.2025 23:34"
type input "19.03.2025 12:01"
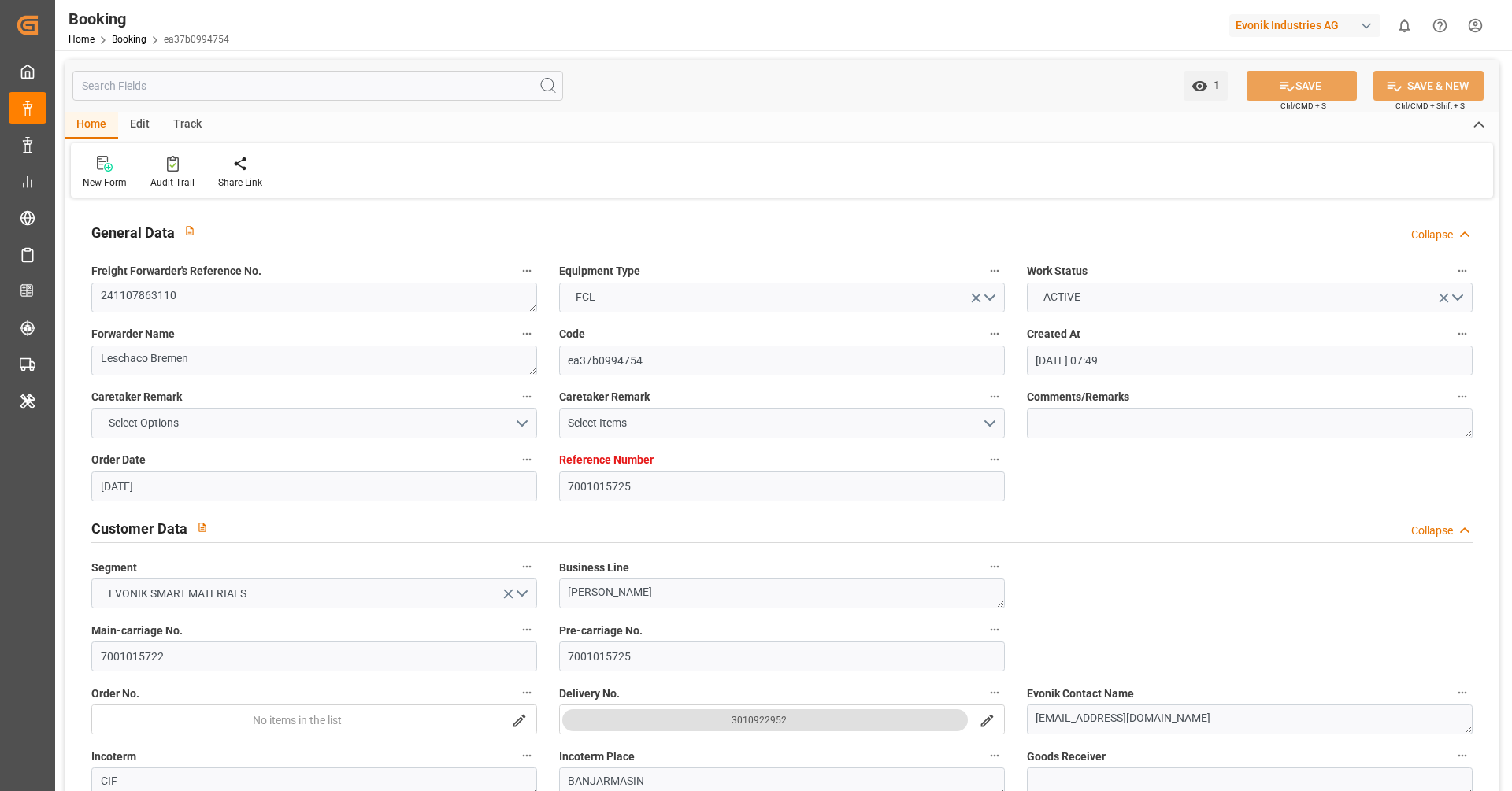
type input "19.03.2025 17:10"
type input "30.04.2025 07:30"
type input "03.05.2025 04:17"
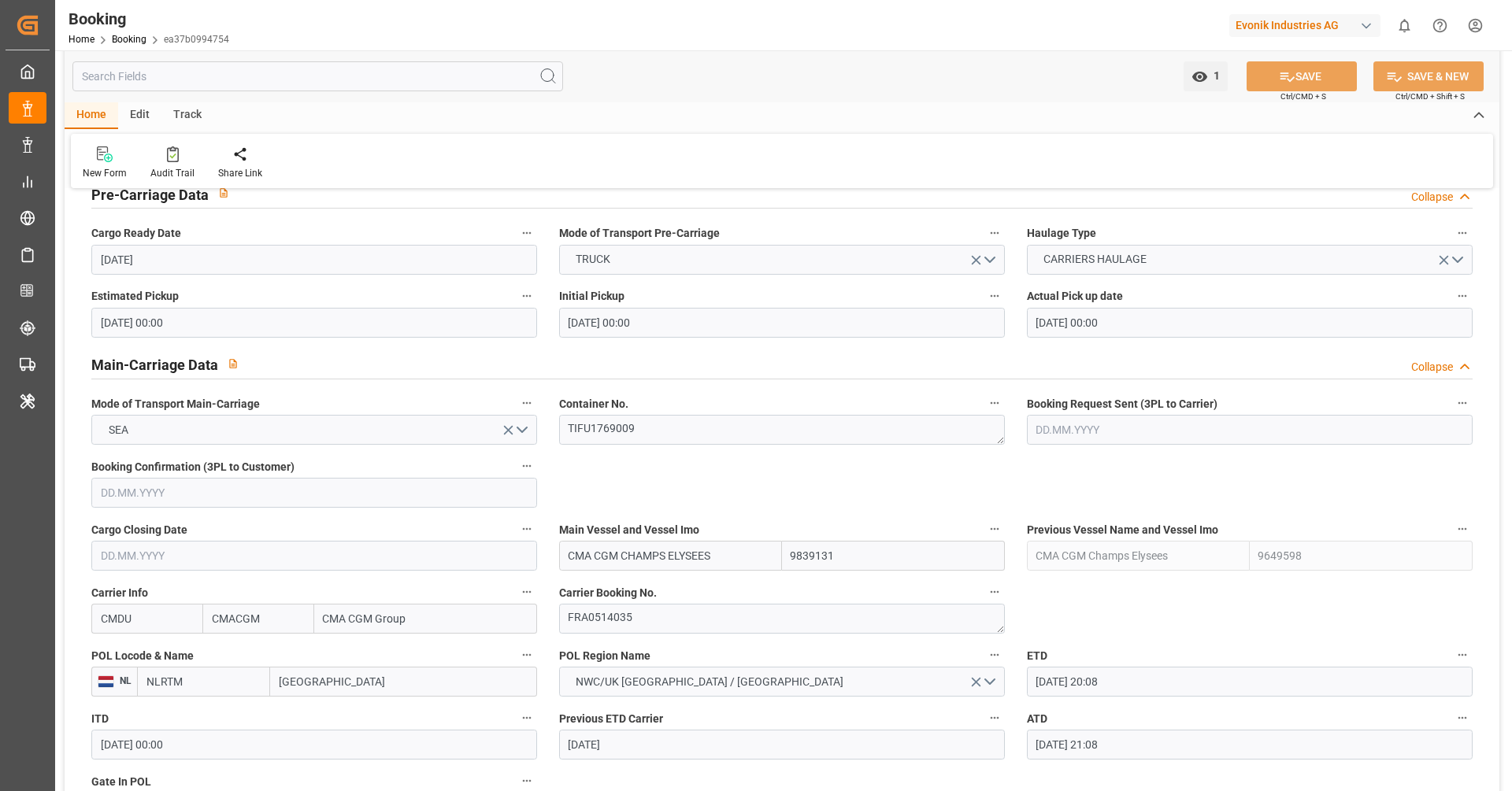
scroll to position [845, 0]
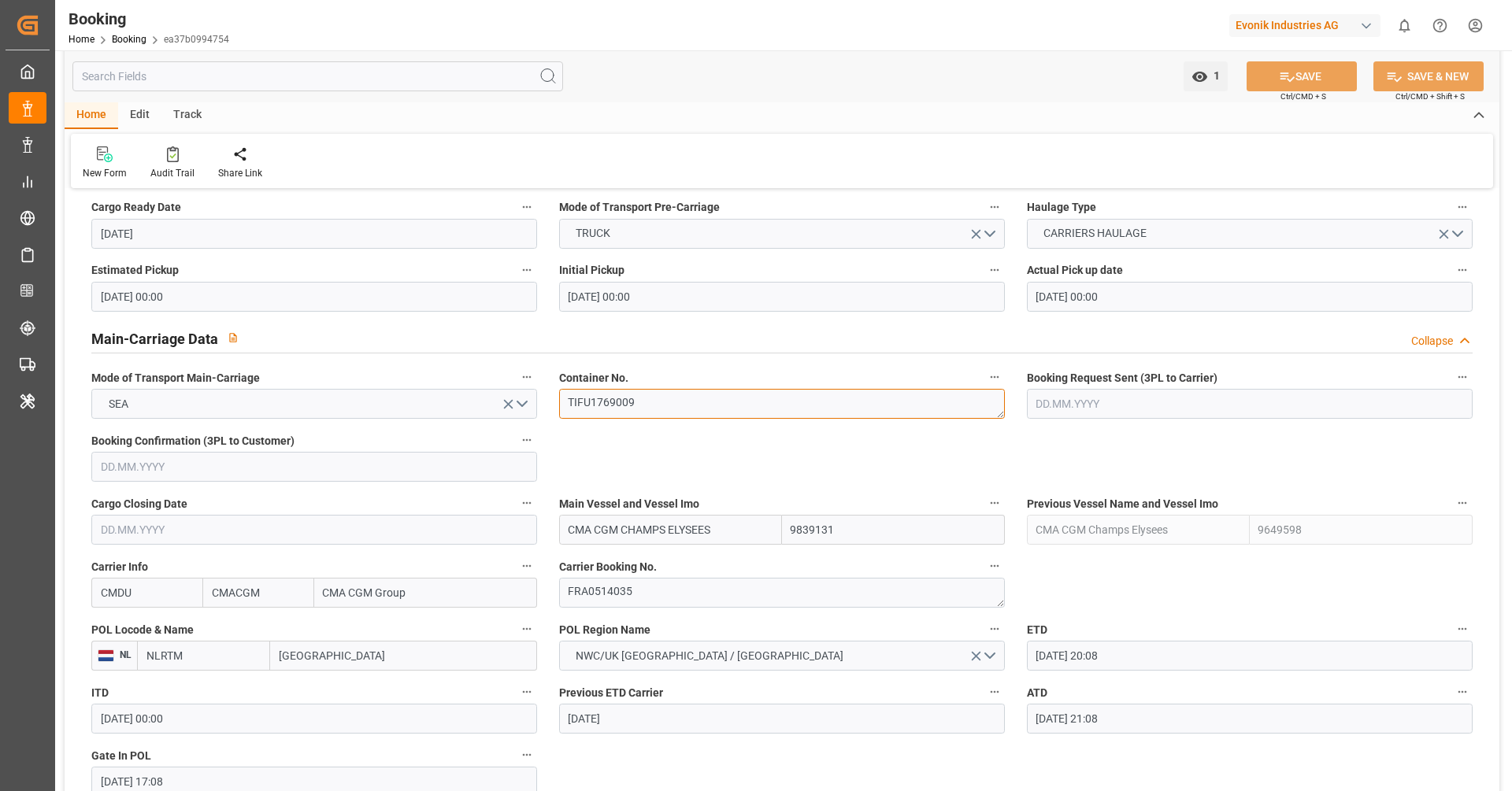
click at [651, 402] on textarea "TIFU1769009" at bounding box center [782, 404] width 445 height 30
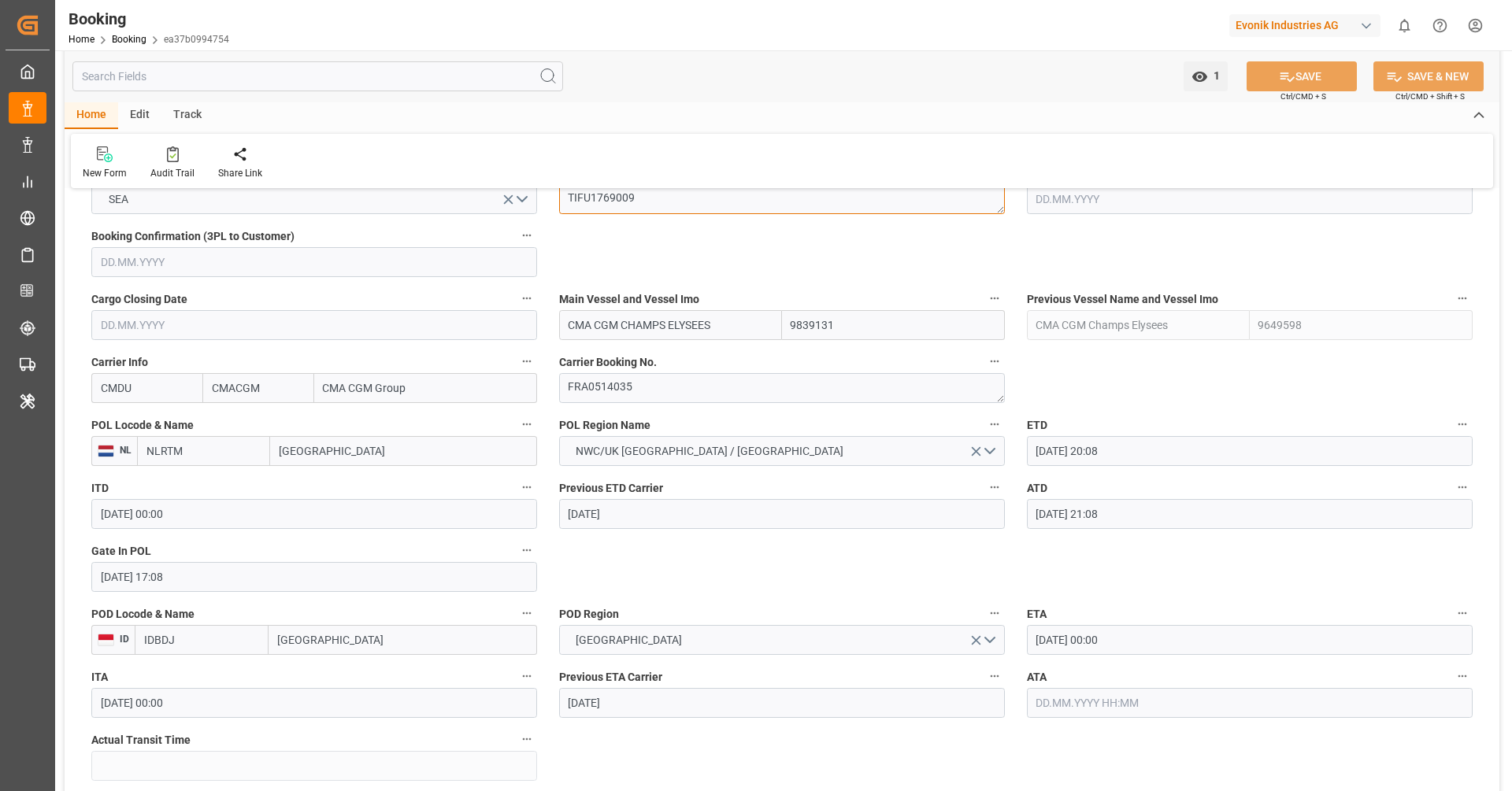
scroll to position [987, 0]
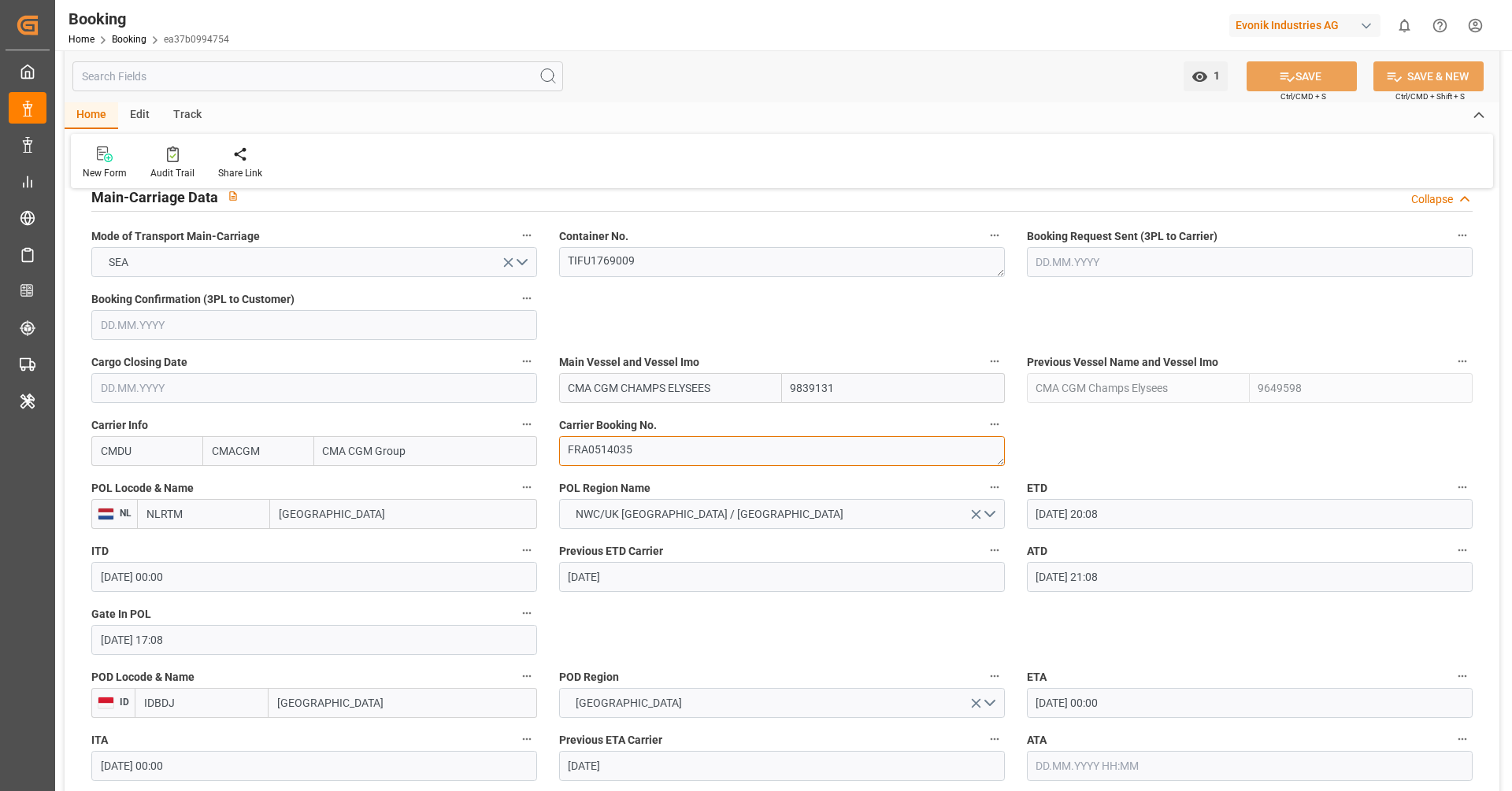
click at [662, 454] on textarea "FRA0514035" at bounding box center [782, 451] width 445 height 30
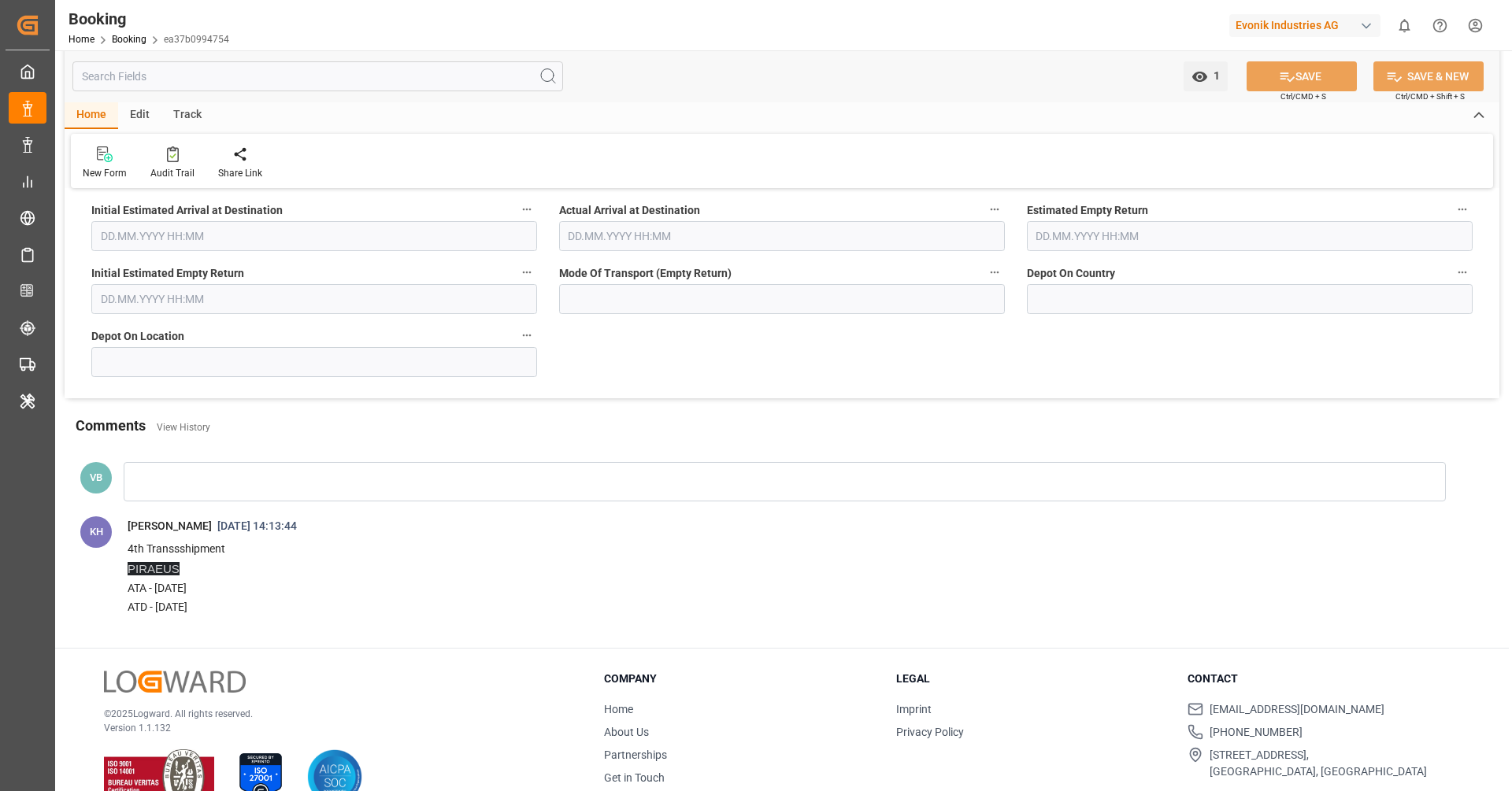
scroll to position [6810, 0]
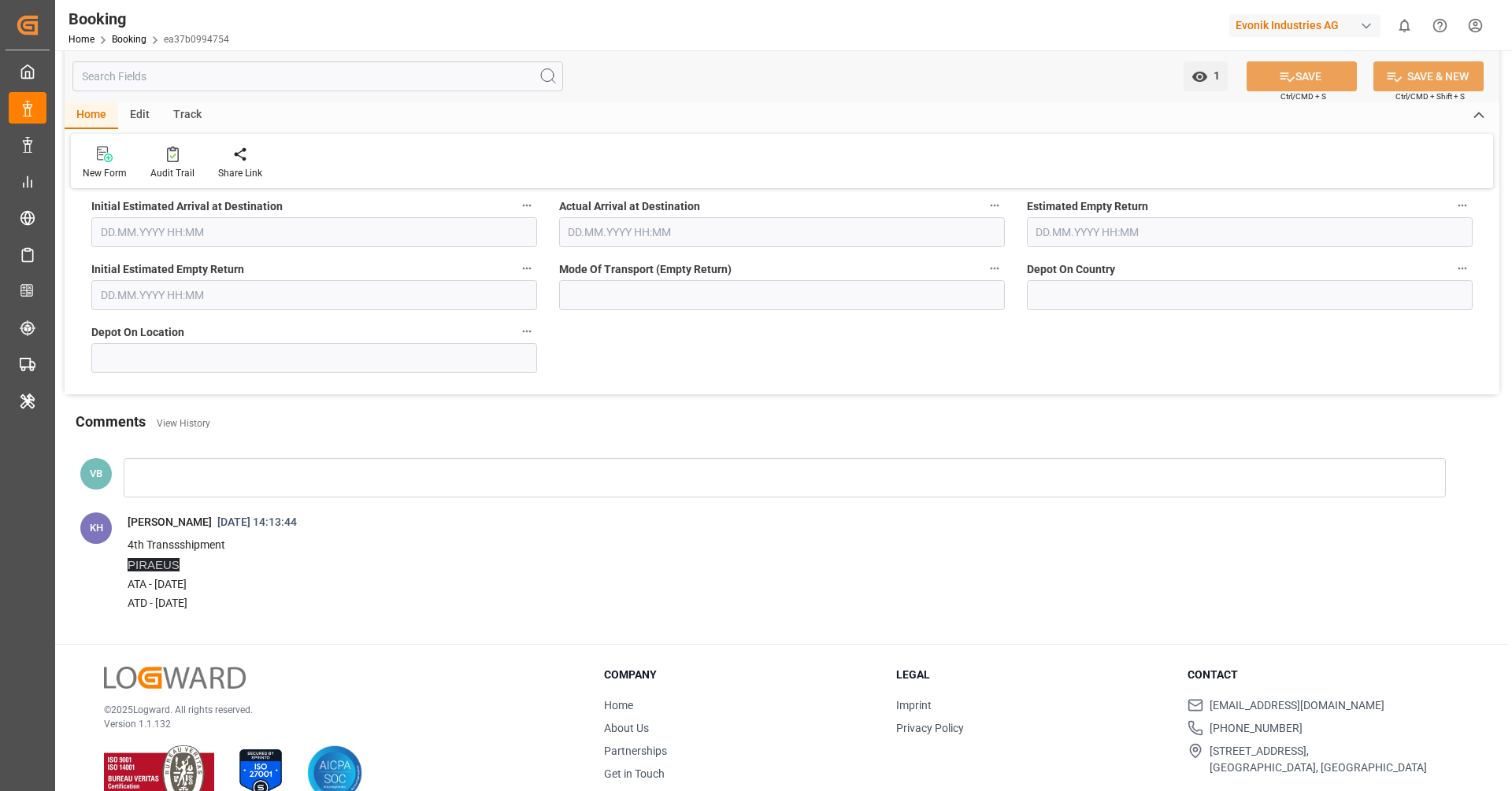
click at [487, 608] on span "4th Transsshipment PIRAEUS ATA - 03.05.2025 ATD - 09.05.2025" at bounding box center [791, 575] width 1352 height 85
click at [362, 573] on p "4th Transsshipment PIRAEUS ATA - 03.05.2025 ATD - 09.05.2025" at bounding box center [771, 575] width 1288 height 77
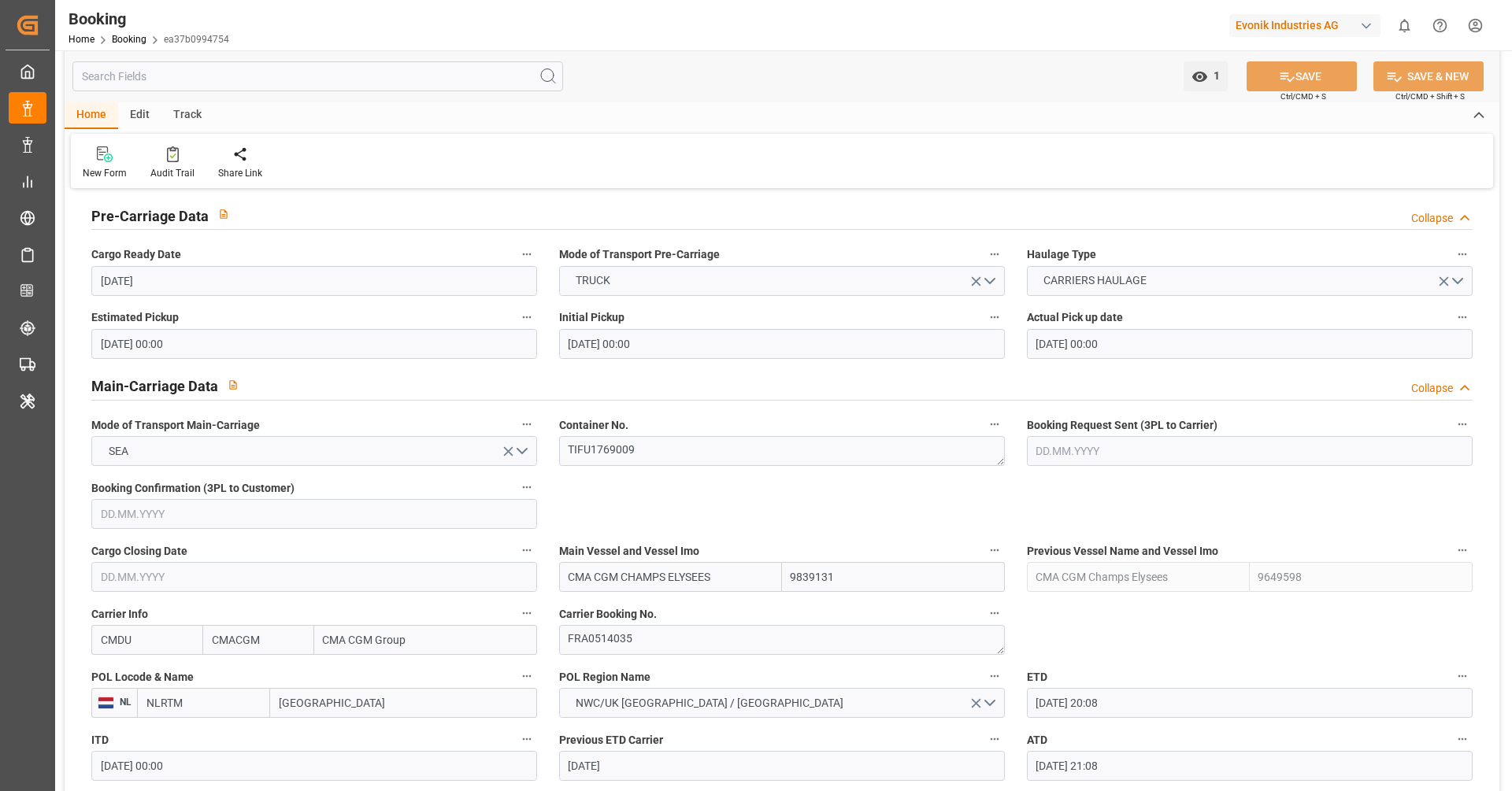
scroll to position [857, 0]
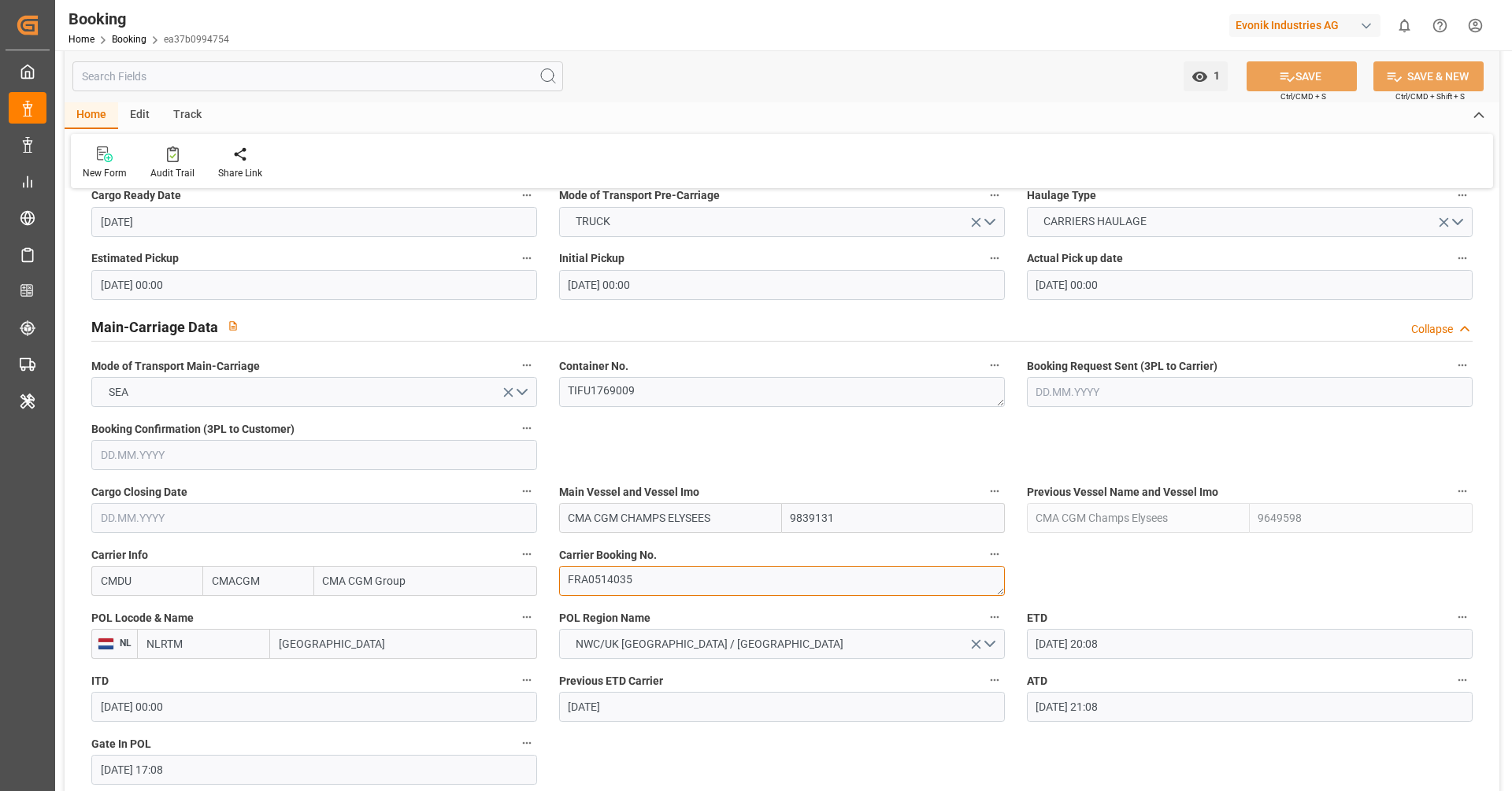
click at [629, 577] on textarea "FRA0514035" at bounding box center [782, 581] width 445 height 30
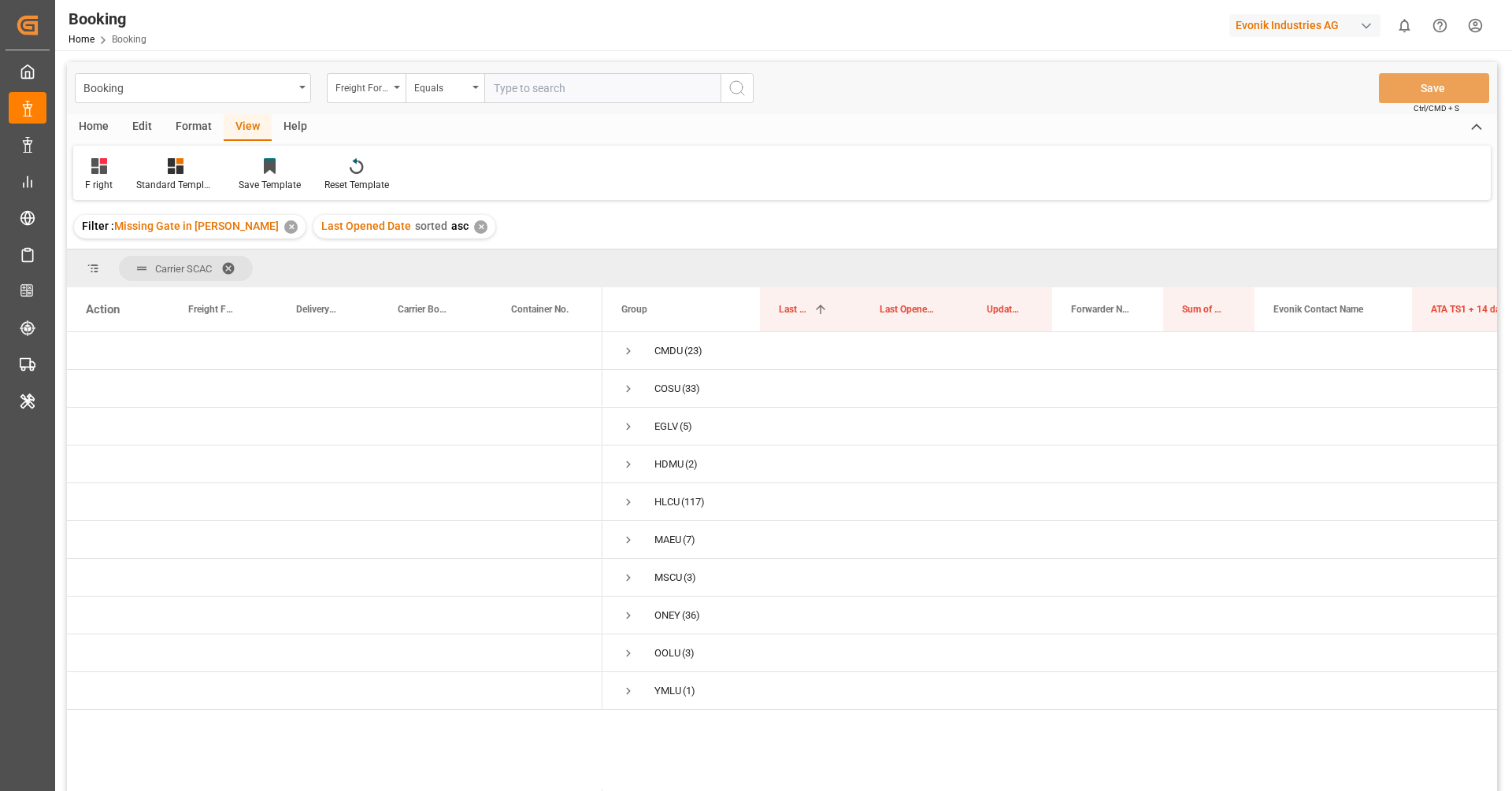
click at [1241, 17] on div "Evonik Industries AG" at bounding box center [1304, 25] width 152 height 23
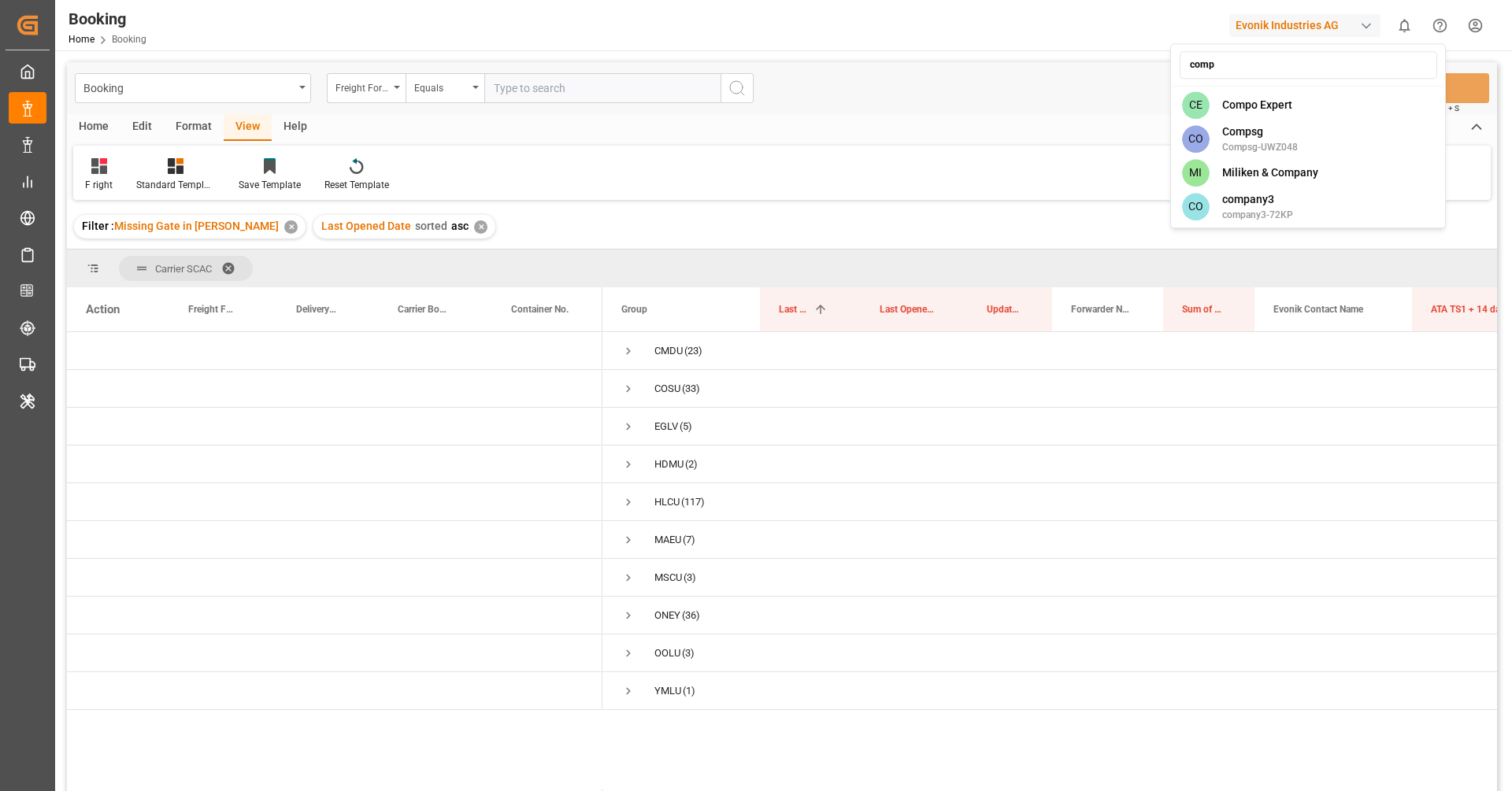
type input "compo"
click at [1268, 126] on html "Created by potrace 1.15, written by Peter Selinger 2001-2017 Created by potrace…" at bounding box center [756, 395] width 1512 height 791
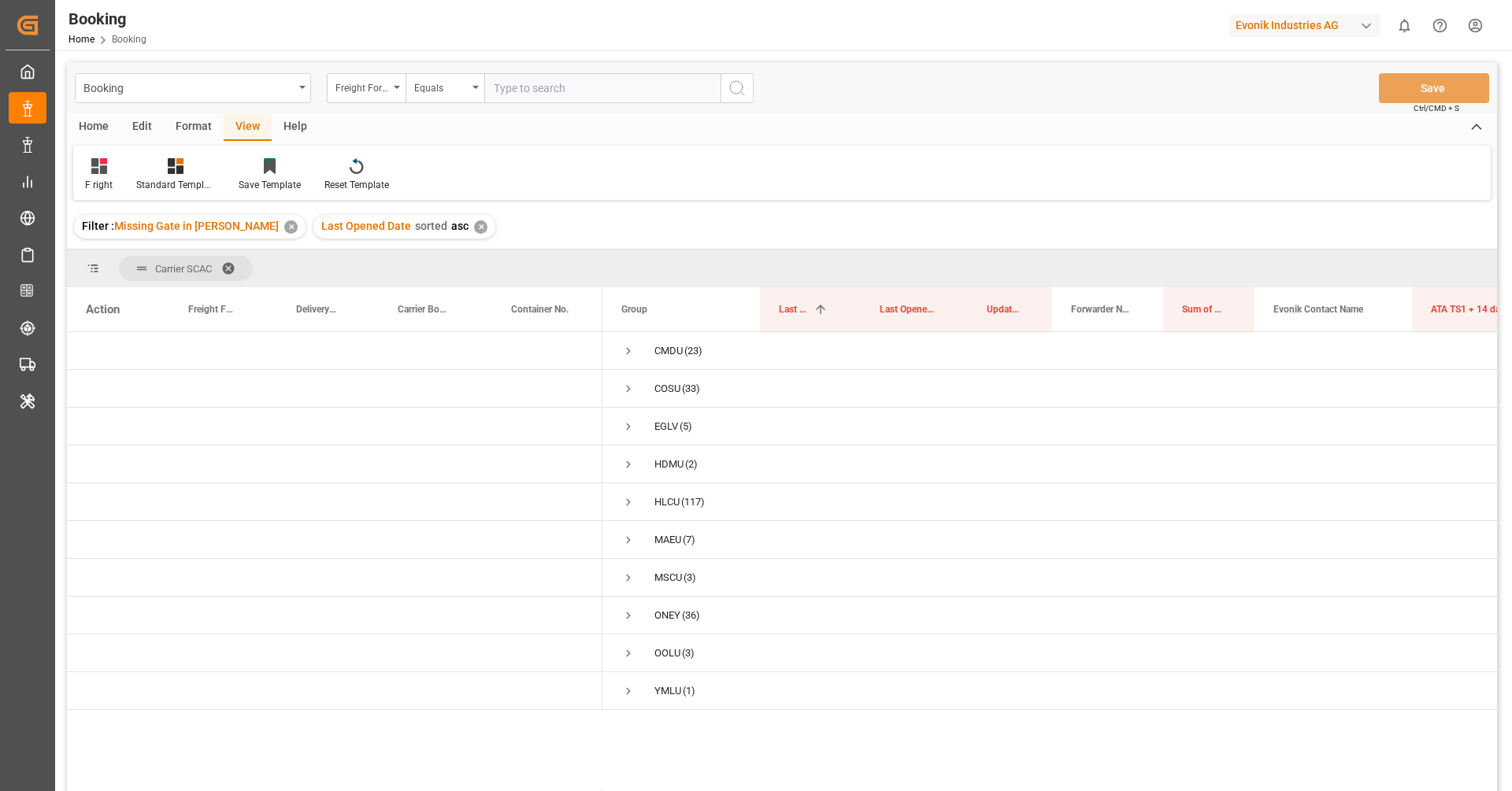
click at [1268, 33] on div "Evonik Industries AG" at bounding box center [1304, 25] width 152 height 23
type input "compo"
click at [1284, 101] on span "Compo Expert" at bounding box center [1257, 105] width 70 height 17
